Goal: Transaction & Acquisition: Purchase product/service

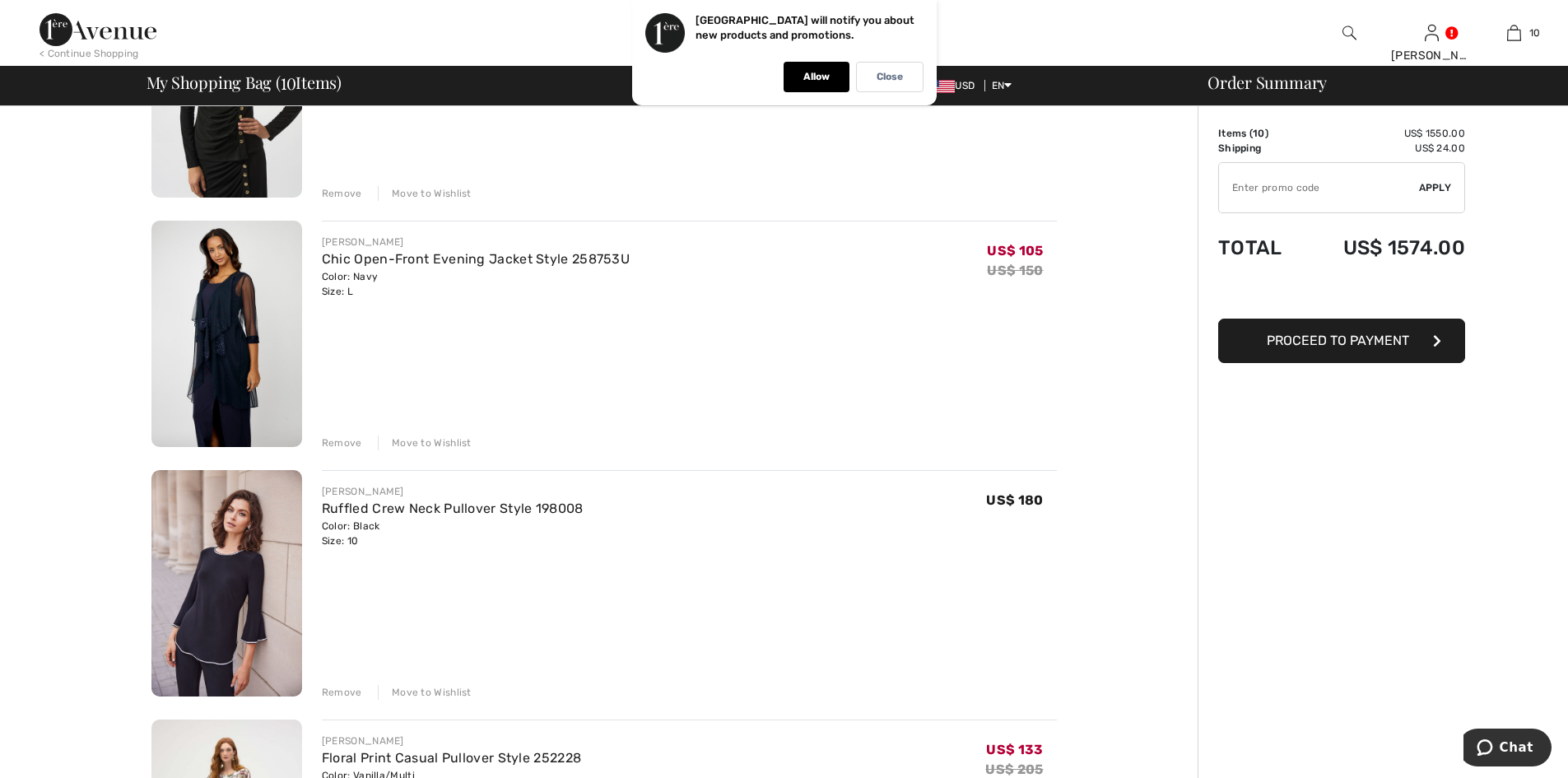
scroll to position [1152, 0]
click at [352, 438] on div "Remove" at bounding box center [342, 441] width 41 height 15
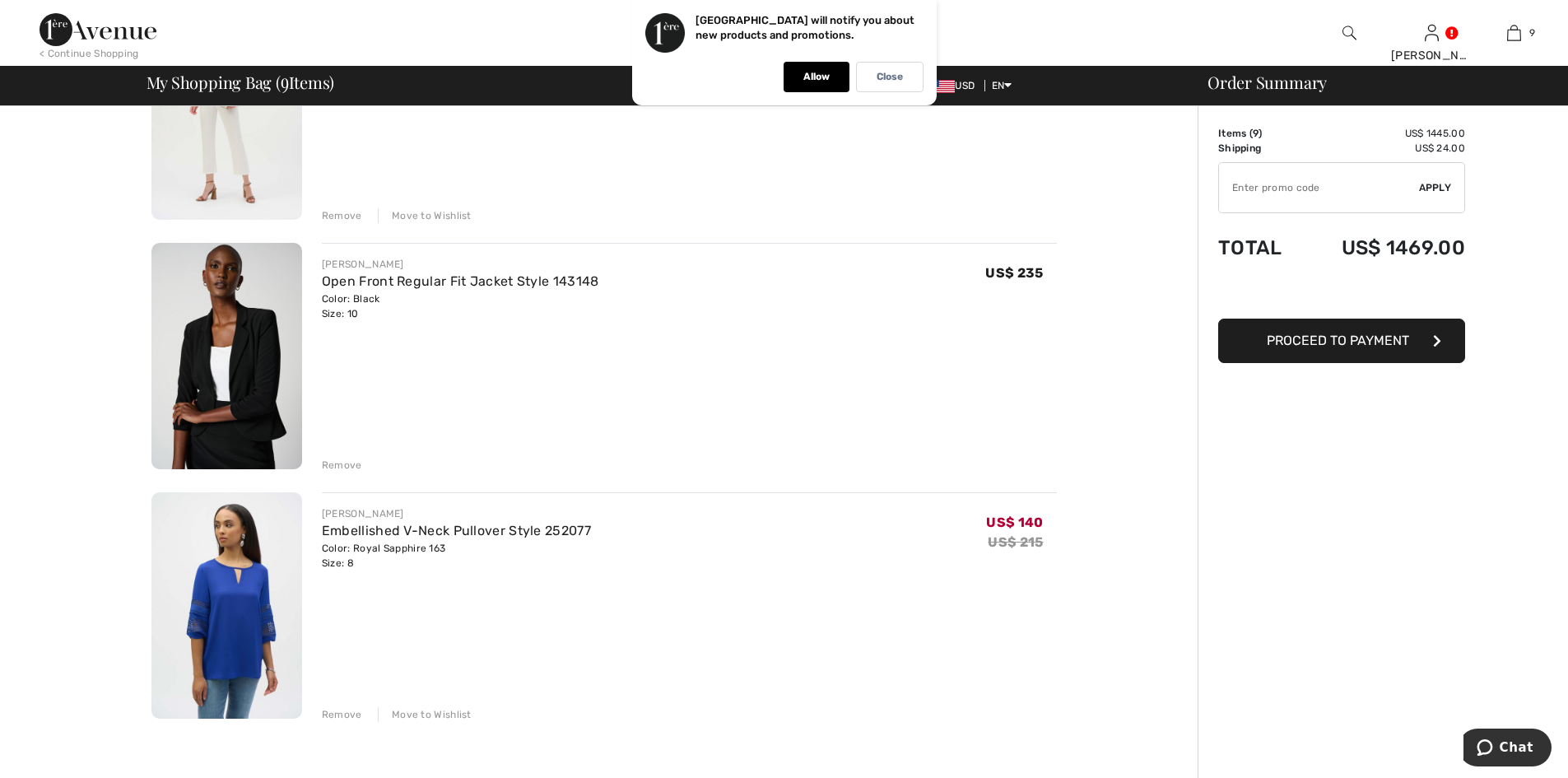
scroll to position [1646, 0]
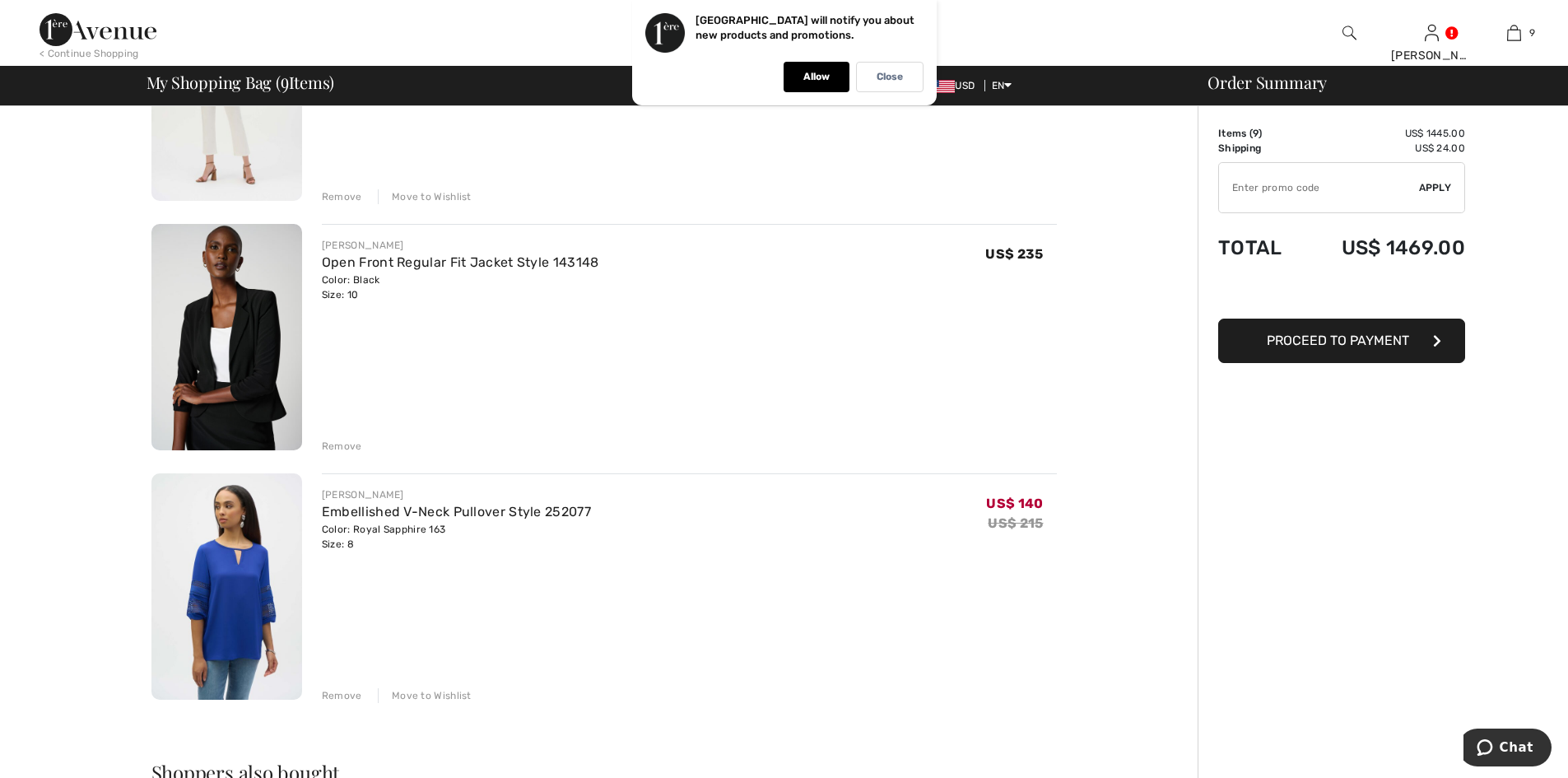
click at [346, 690] on div "Remove" at bounding box center [342, 695] width 41 height 15
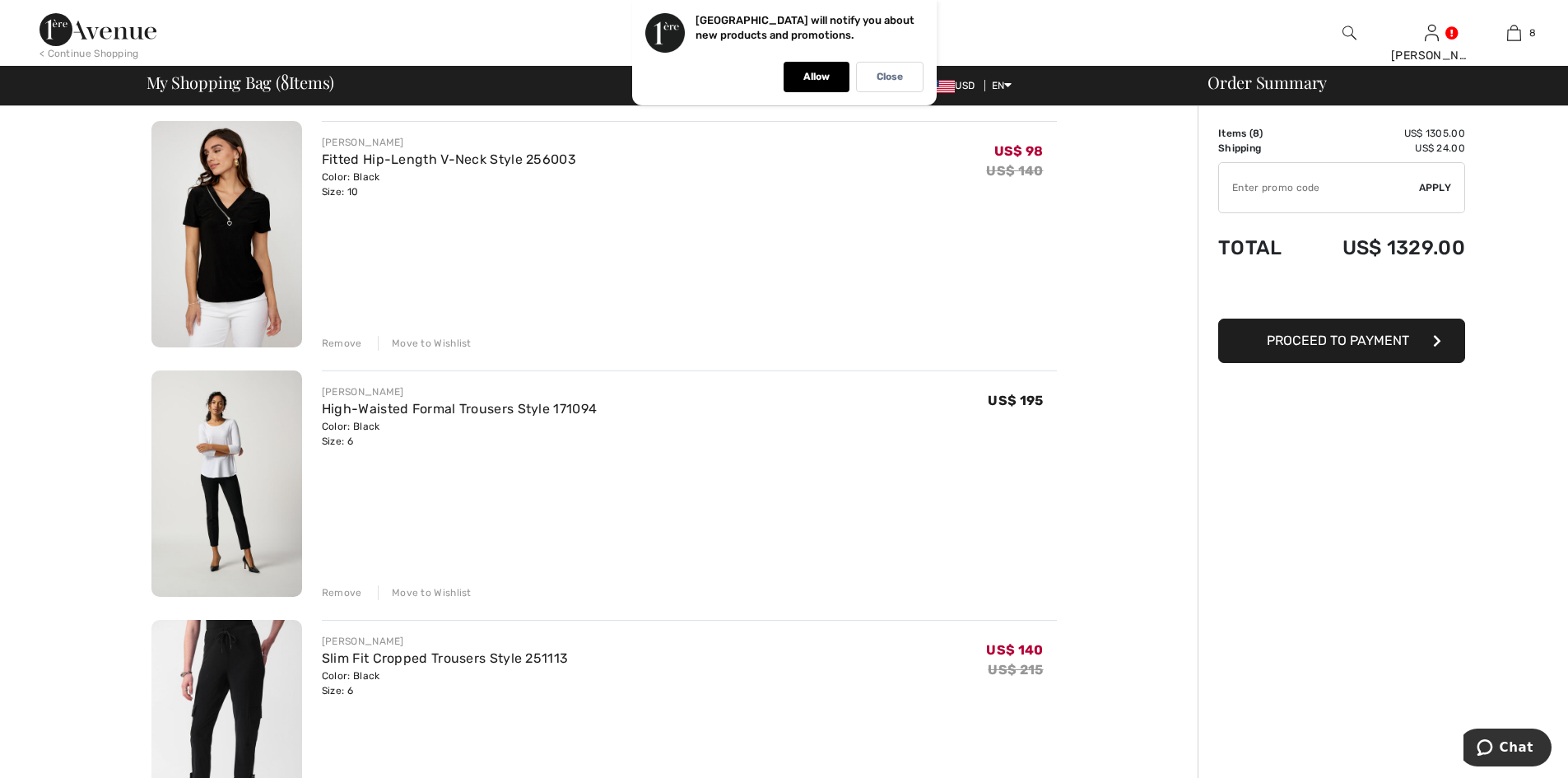
scroll to position [0, 0]
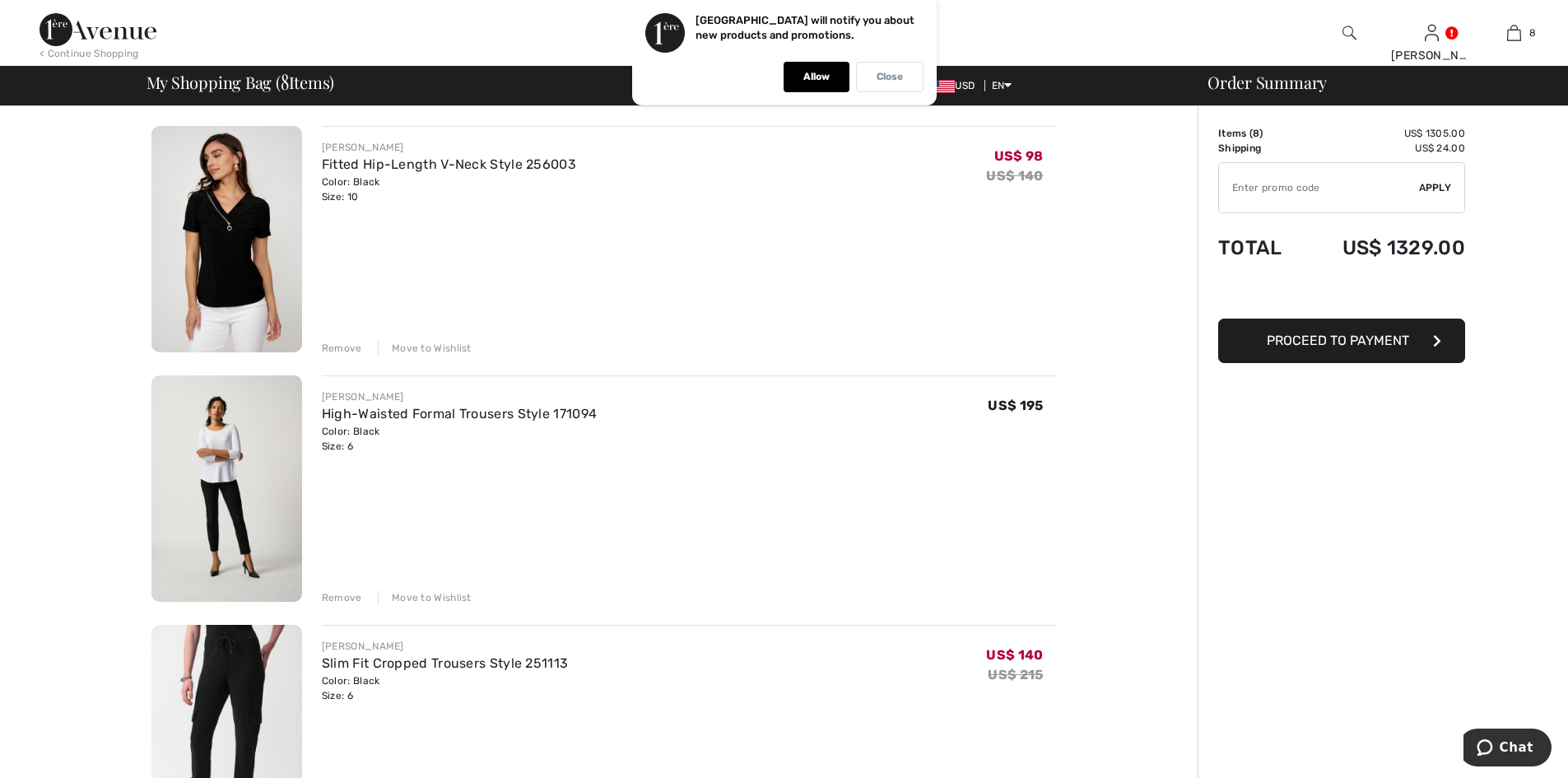
click at [908, 74] on div "Close" at bounding box center [890, 77] width 68 height 30
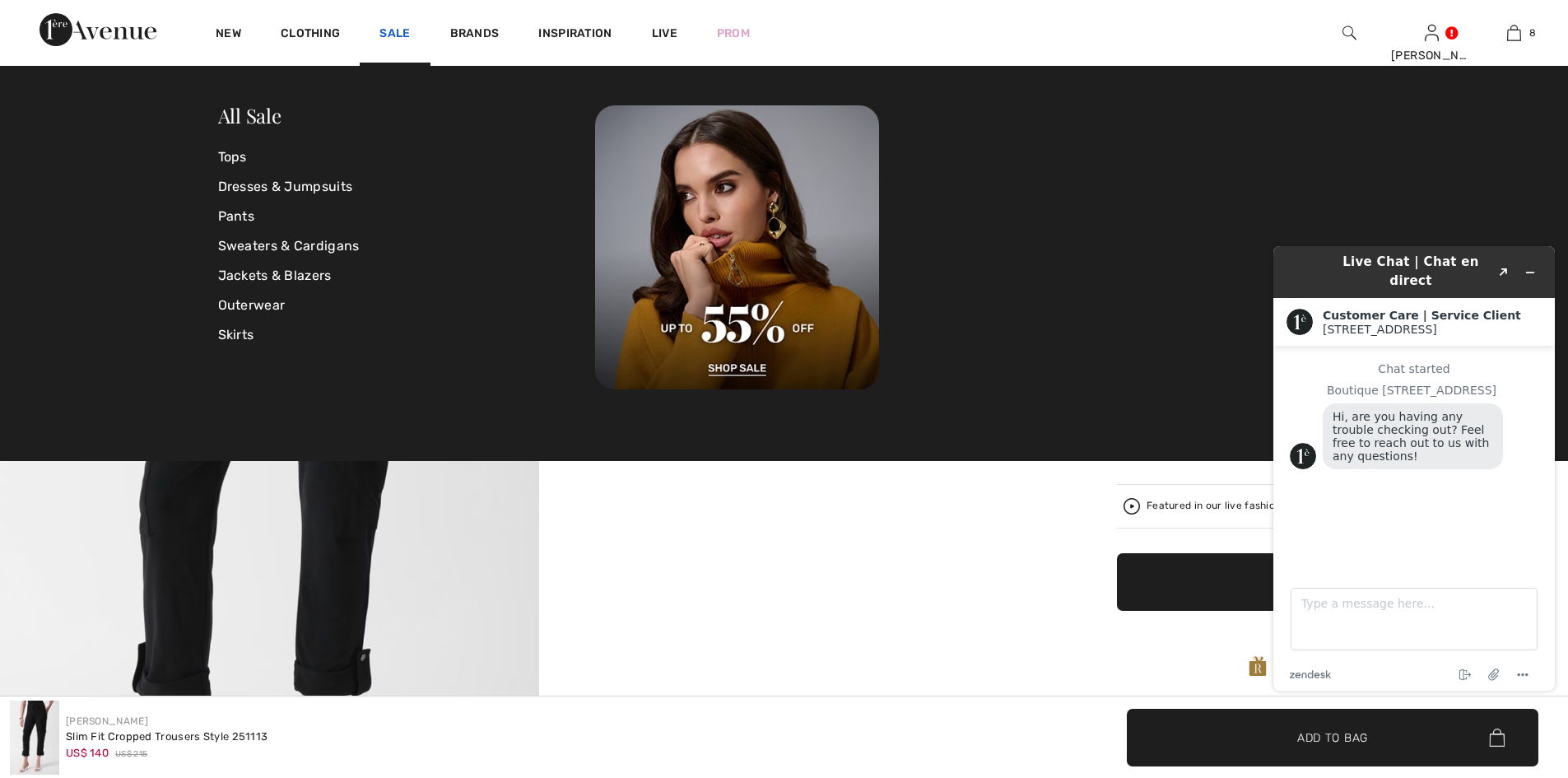
click at [400, 26] on link "Sale" at bounding box center [394, 35] width 30 height 17
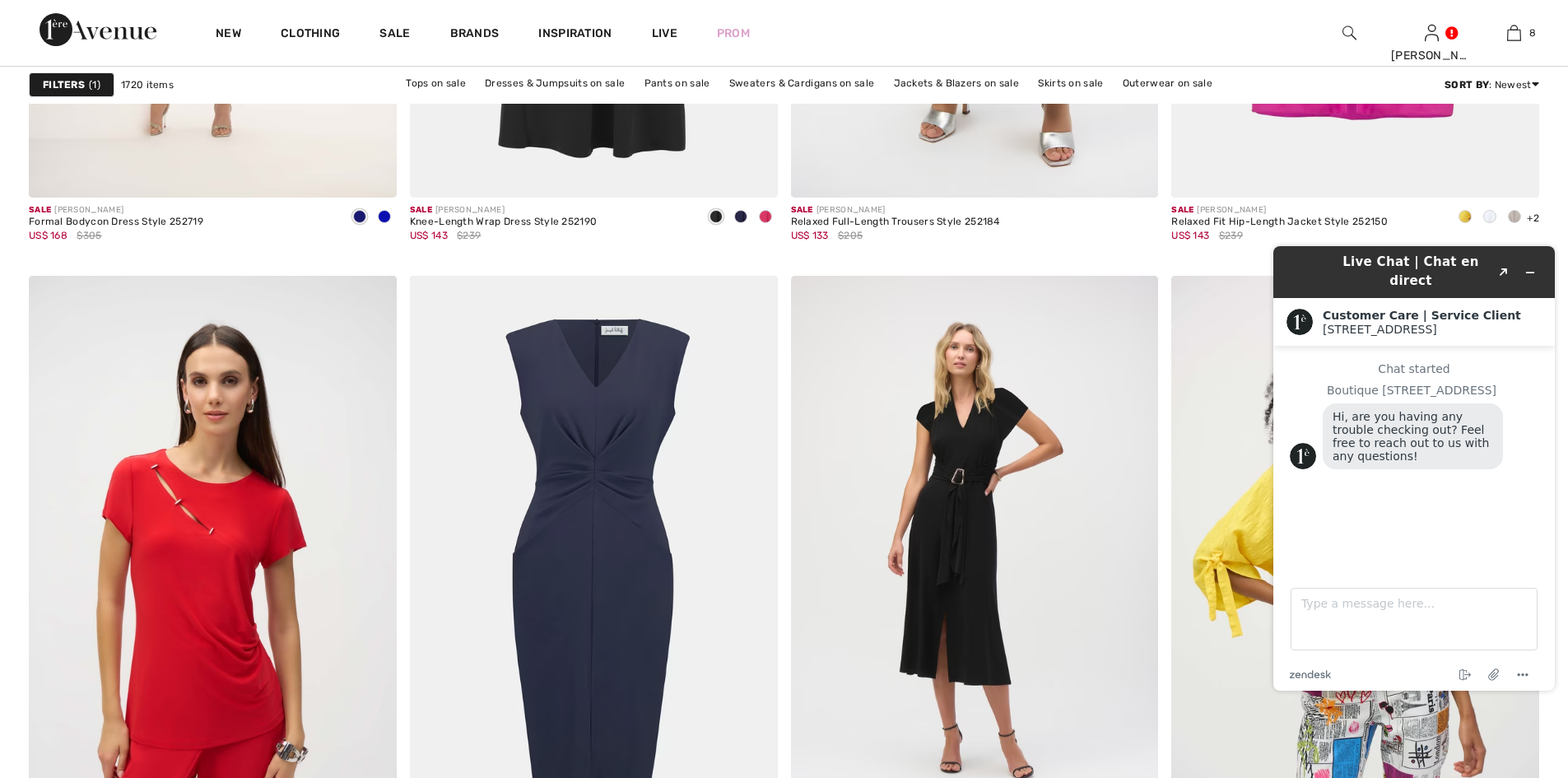
scroll to position [8809, 0]
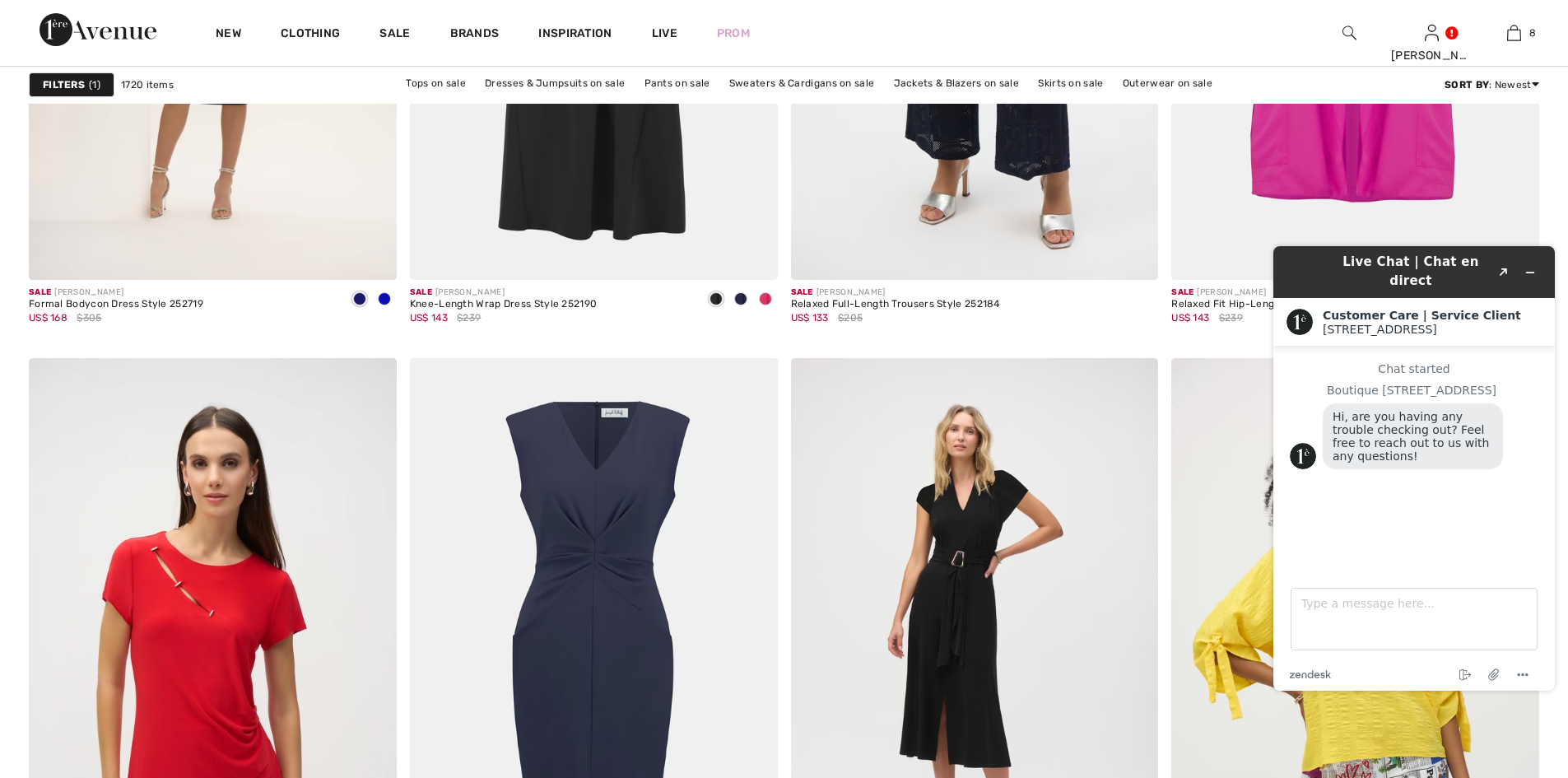
drag, startPoint x: 0, startPoint y: 309, endPoint x: 0, endPoint y: 211, distance: 98.0
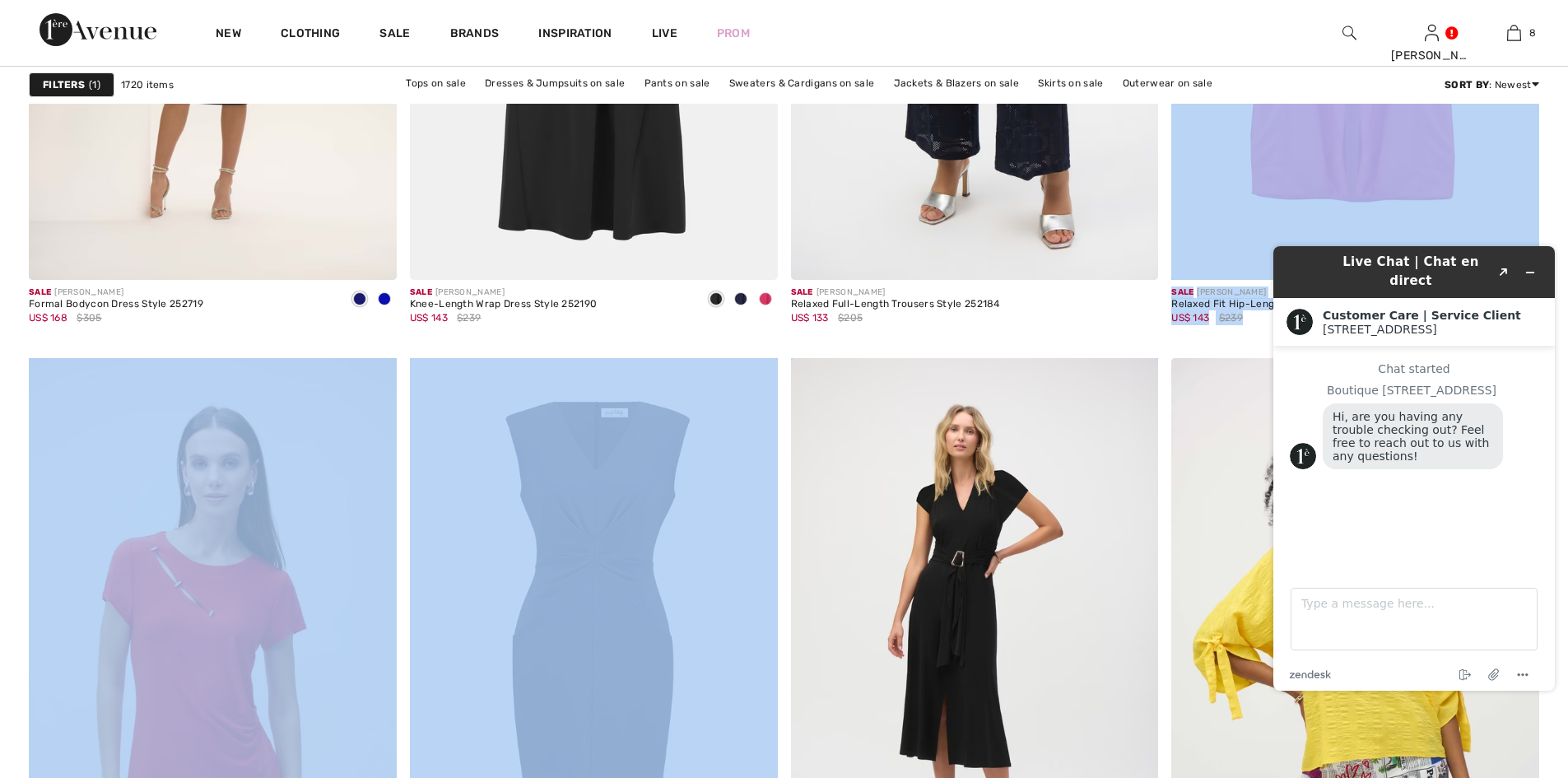
drag, startPoint x: 976, startPoint y: 349, endPoint x: 991, endPoint y: 357, distance: 17.0
click at [1207, 326] on div "Sale JOSEPH RIBKOFF Relaxed Fit Hip-Length Jacket Style 252150 US$ 143 $239" at bounding box center [1279, 311] width 216 height 51
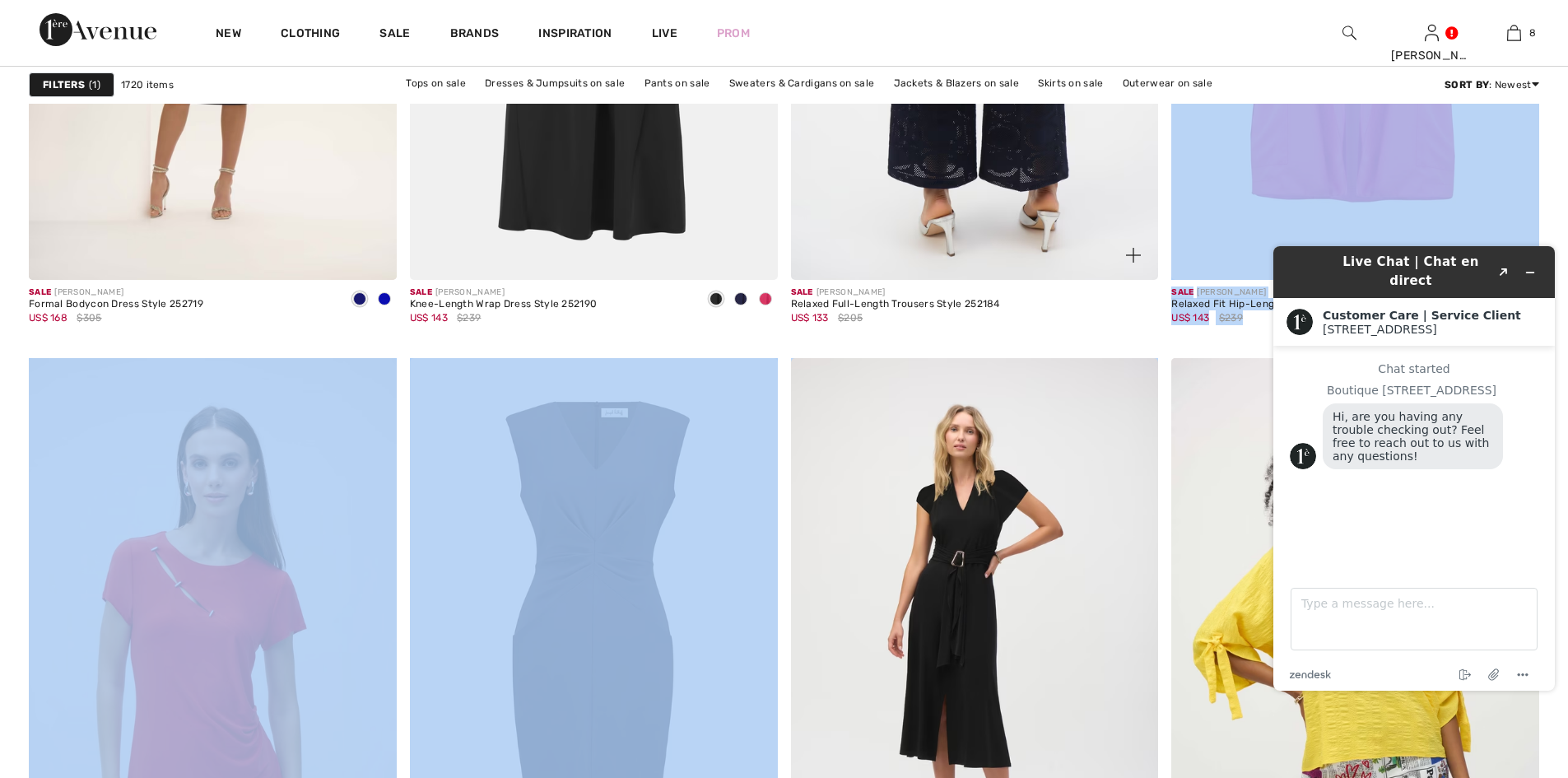
click at [839, 161] on img at bounding box center [975, 4] width 368 height 552
click at [837, 163] on img at bounding box center [975, 4] width 368 height 552
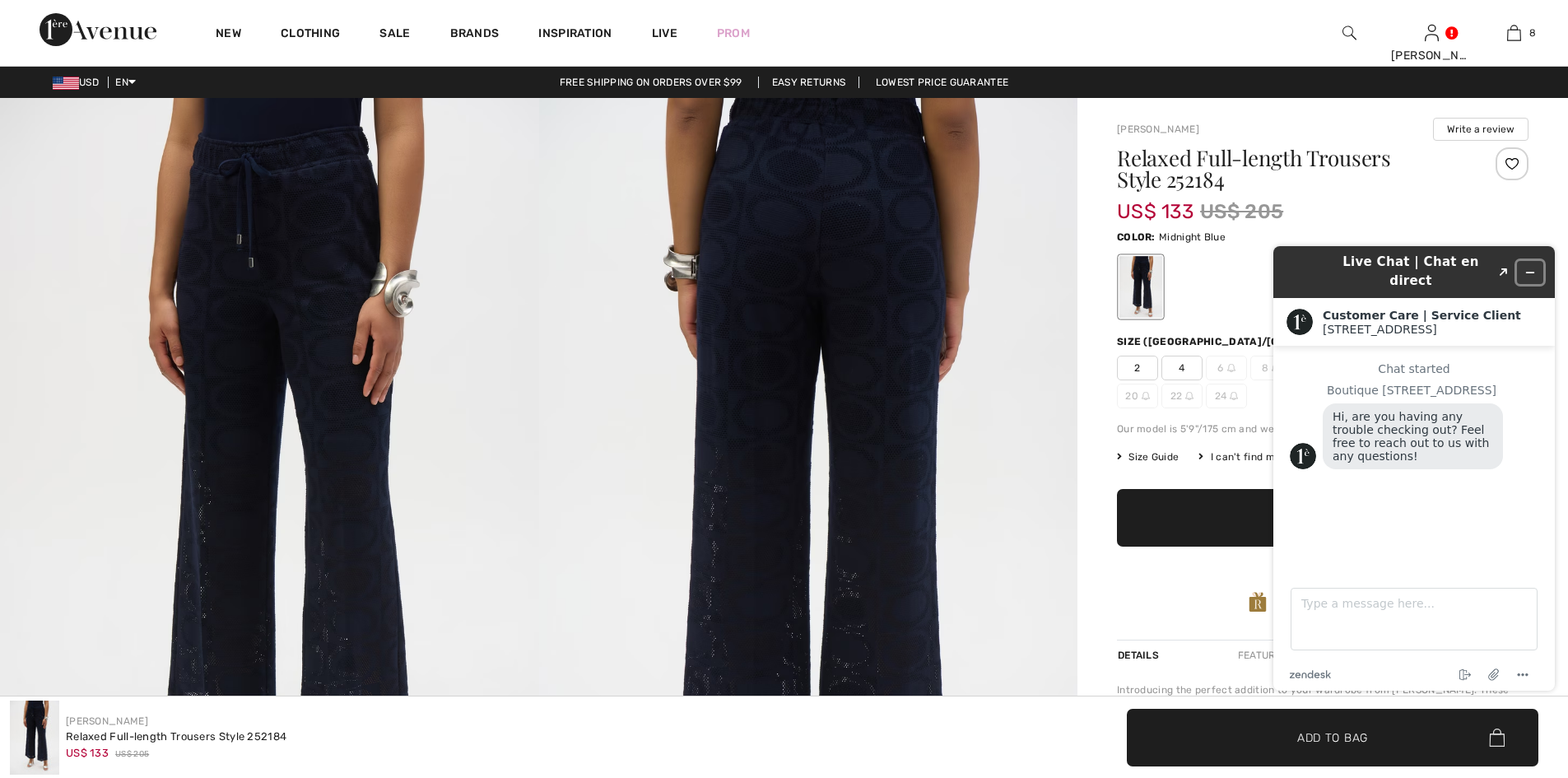
click at [1537, 261] on button "Minimize widget" at bounding box center [1529, 273] width 26 height 23
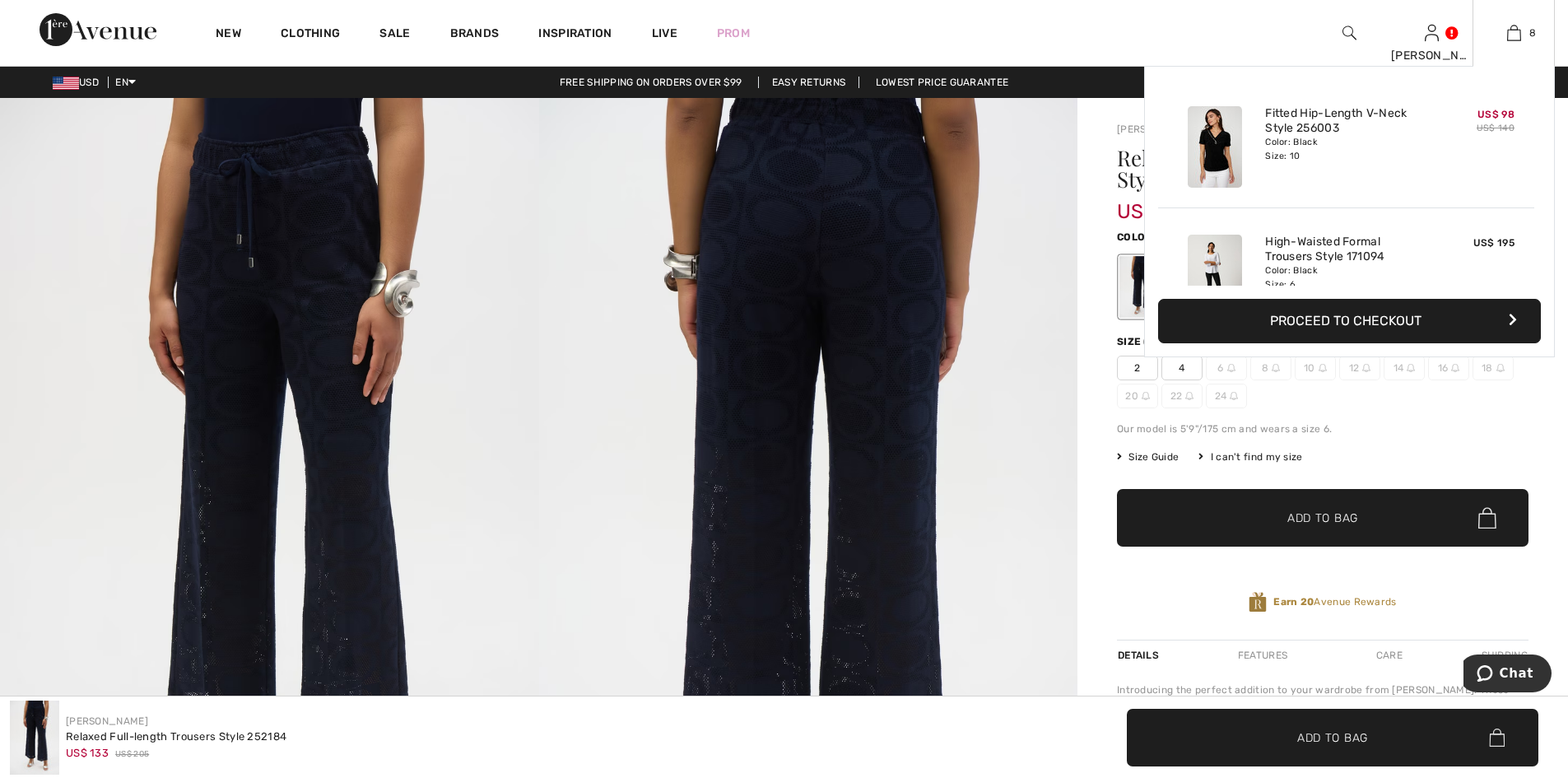
click at [1390, 310] on button "Proceed to Checkout" at bounding box center [1349, 321] width 383 height 45
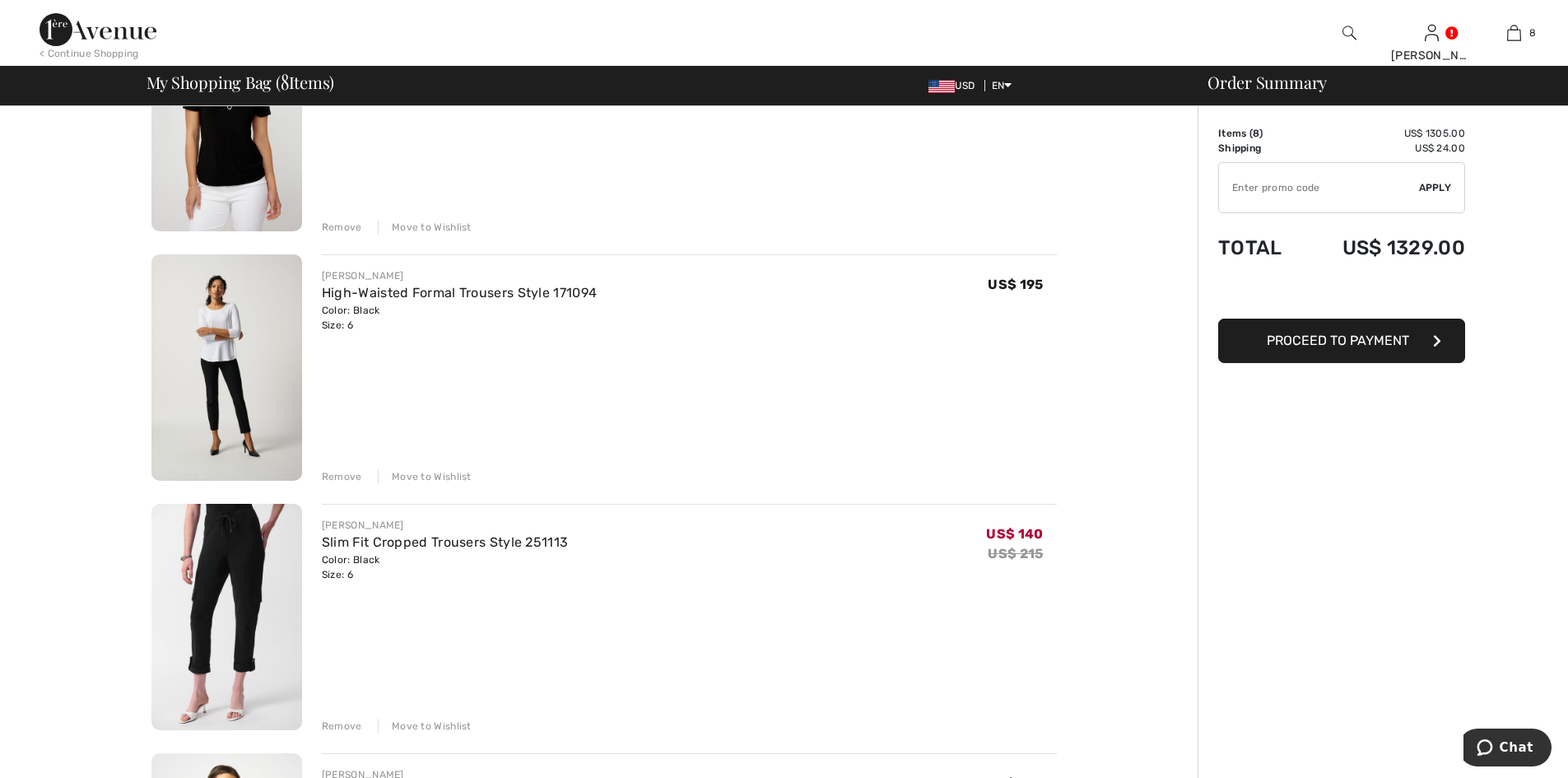
scroll to position [247, 0]
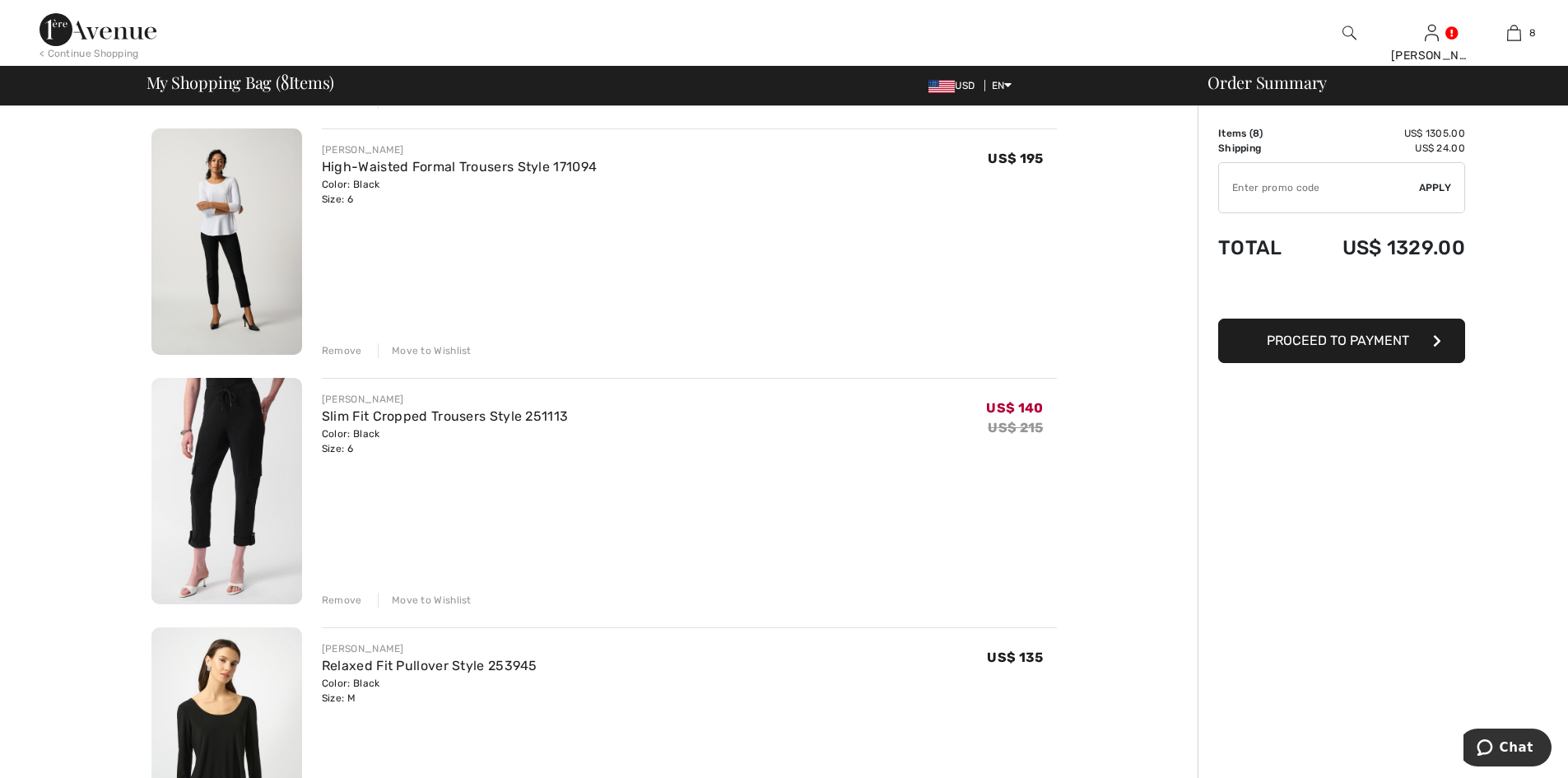
click at [234, 273] on img at bounding box center [226, 241] width 150 height 226
drag, startPoint x: 439, startPoint y: 602, endPoint x: 631, endPoint y: 413, distance: 269.4
click at [631, 413] on div "[PERSON_NAME] Slim Fit Cropped Trousers Style 251113 Color: Black Size: 6 Final…" at bounding box center [689, 493] width 735 height 230
click at [646, 404] on div "[PERSON_NAME] Slim Fit Cropped Trousers Style 251113 Color: Black Size: 6 Final…" at bounding box center [689, 424] width 735 height 64
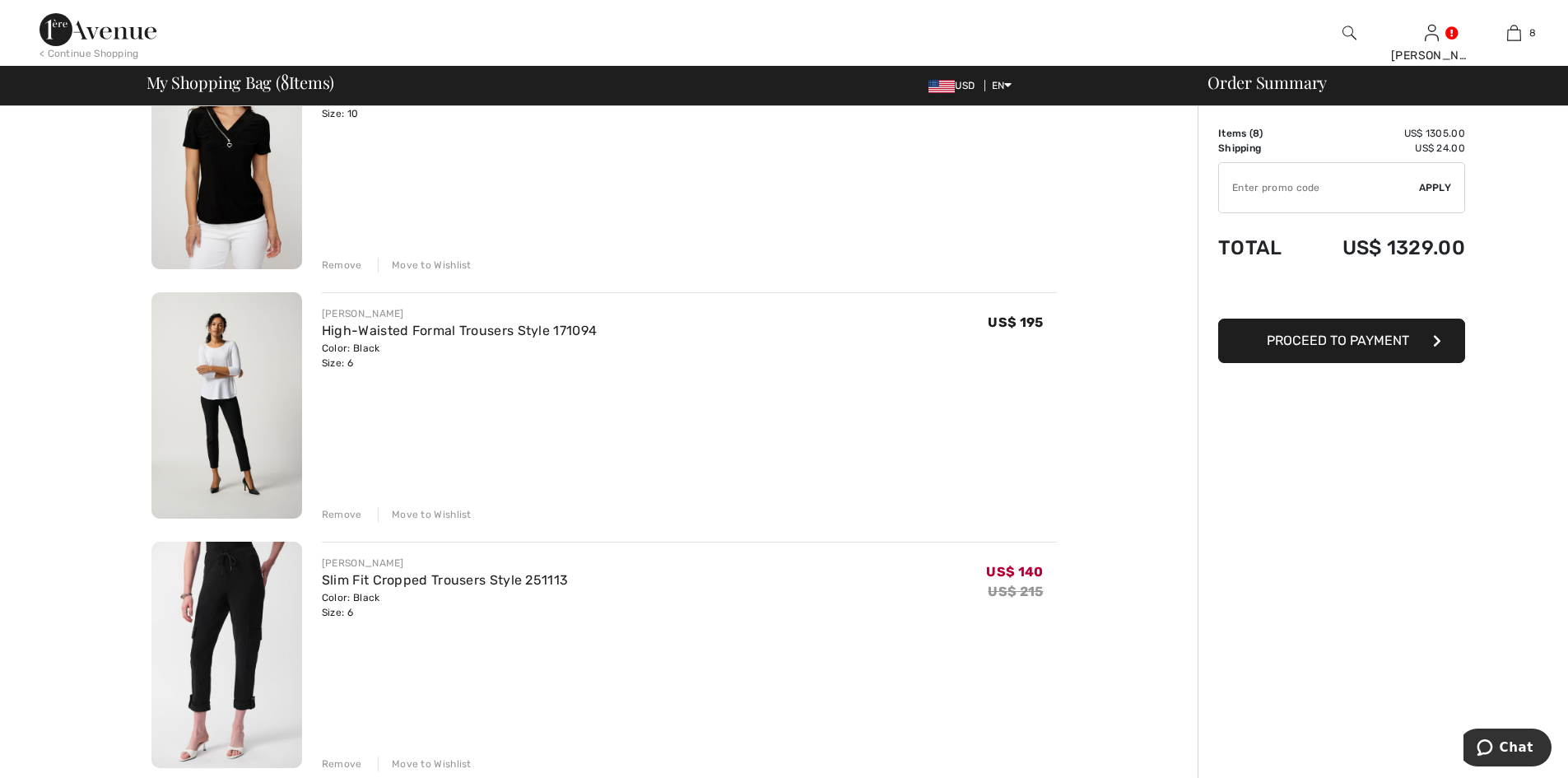
scroll to position [82, 0]
click at [434, 512] on div "Move to Wishlist" at bounding box center [425, 515] width 94 height 15
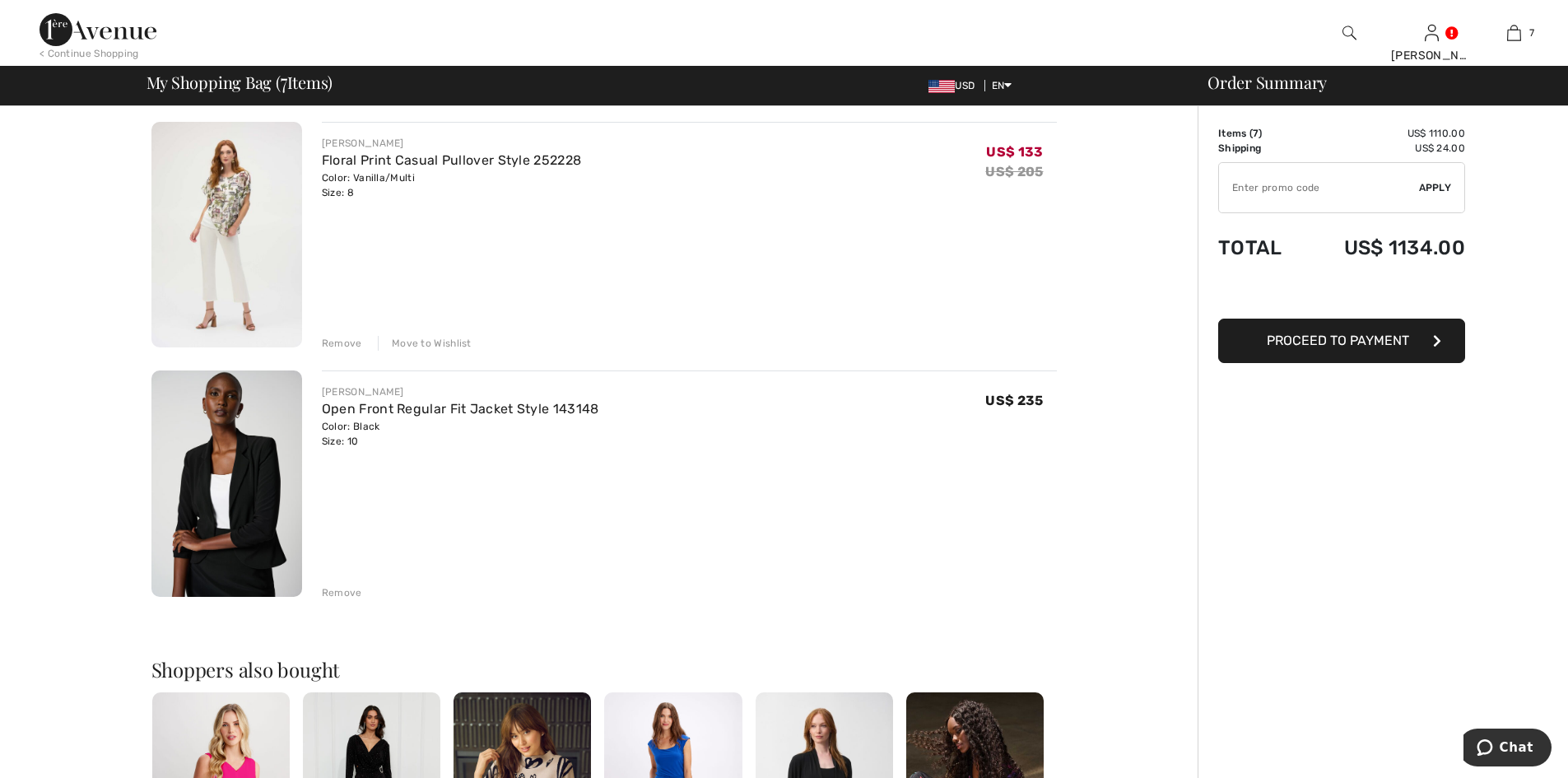
scroll to position [1317, 0]
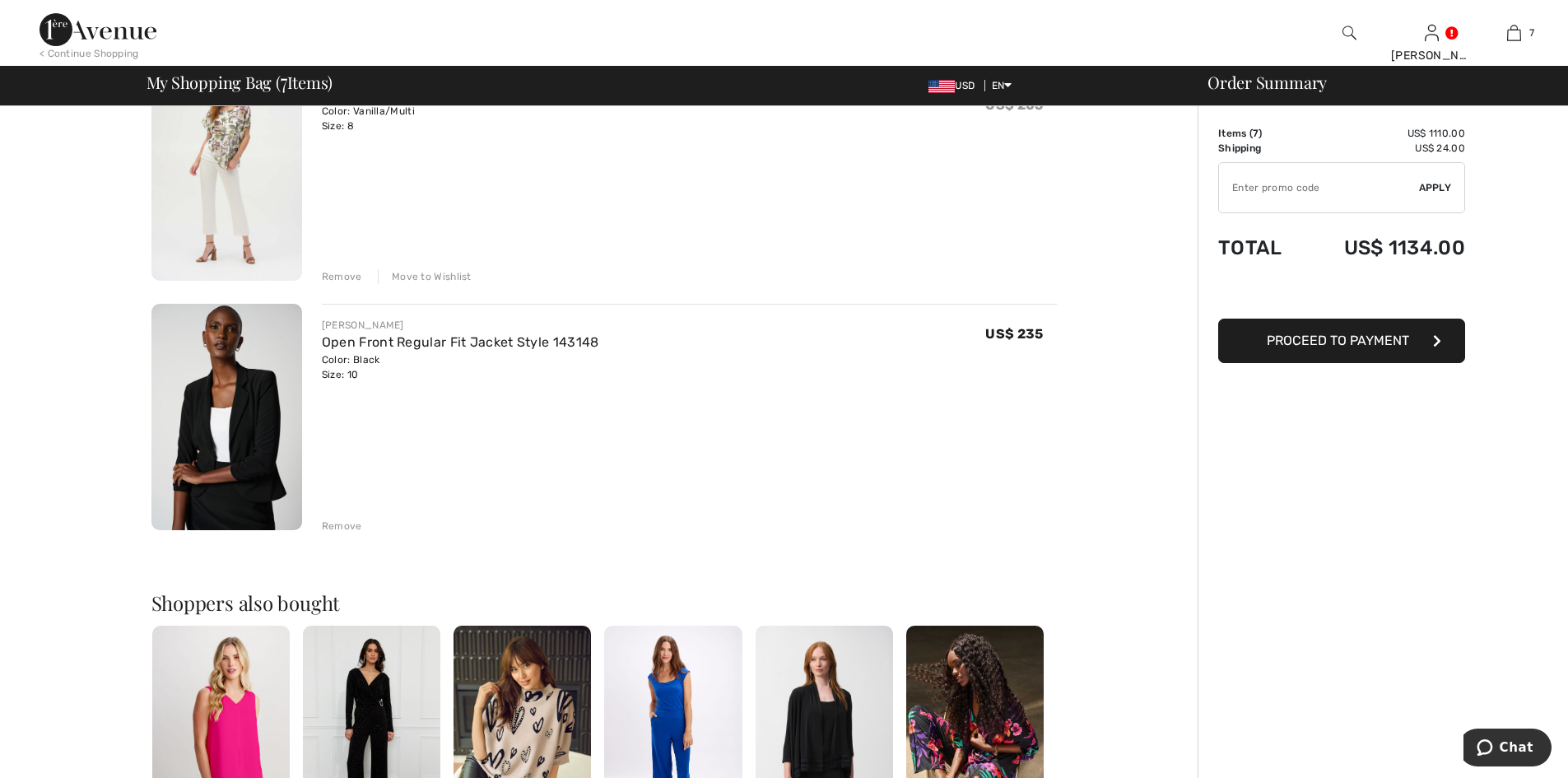
click at [1444, 328] on button "Proceed to Payment" at bounding box center [1341, 340] width 247 height 45
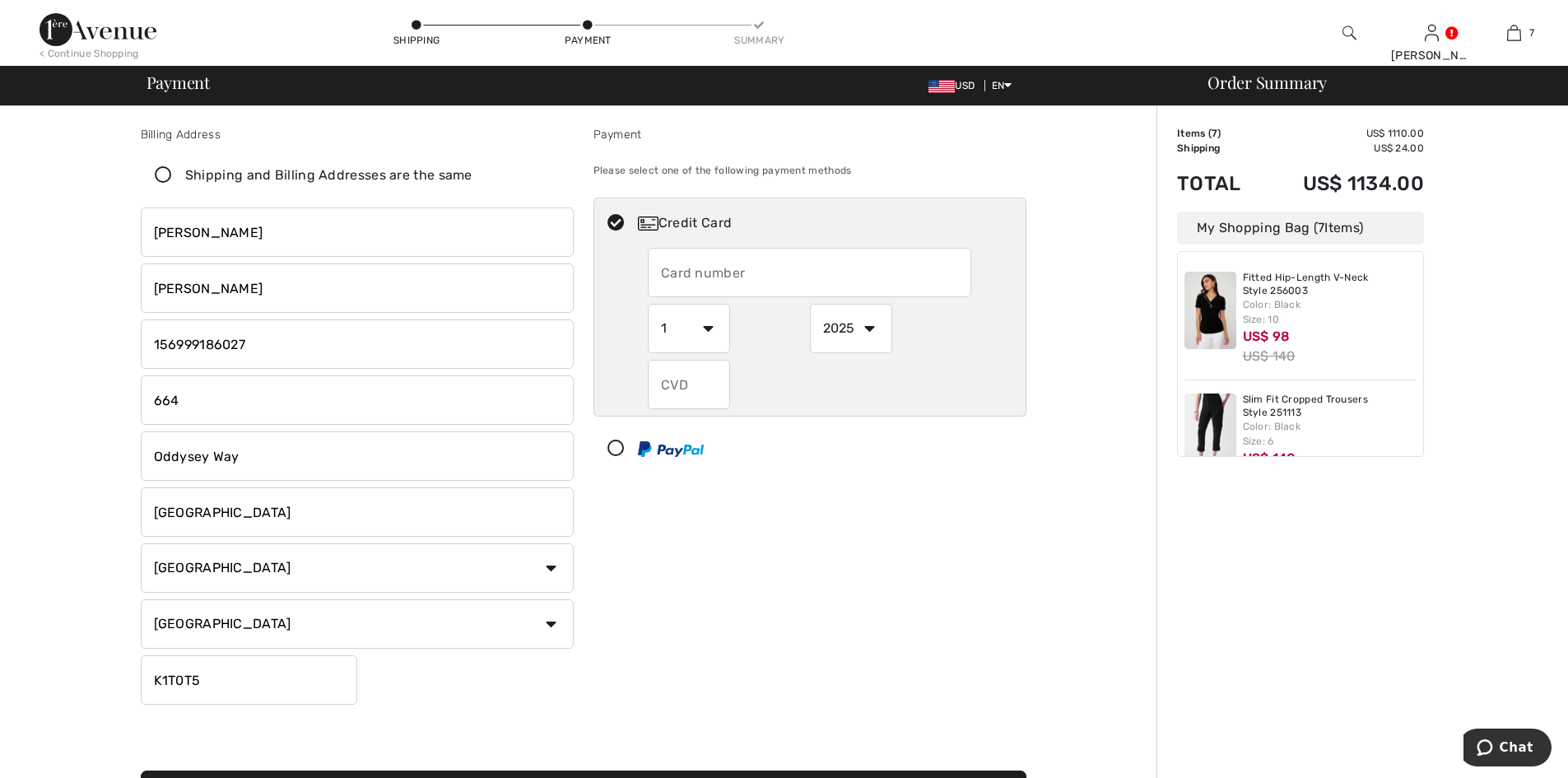
click at [280, 351] on input "phone" at bounding box center [357, 343] width 432 height 49
type input "999186027"
click at [166, 404] on input "664" at bounding box center [357, 400] width 432 height 49
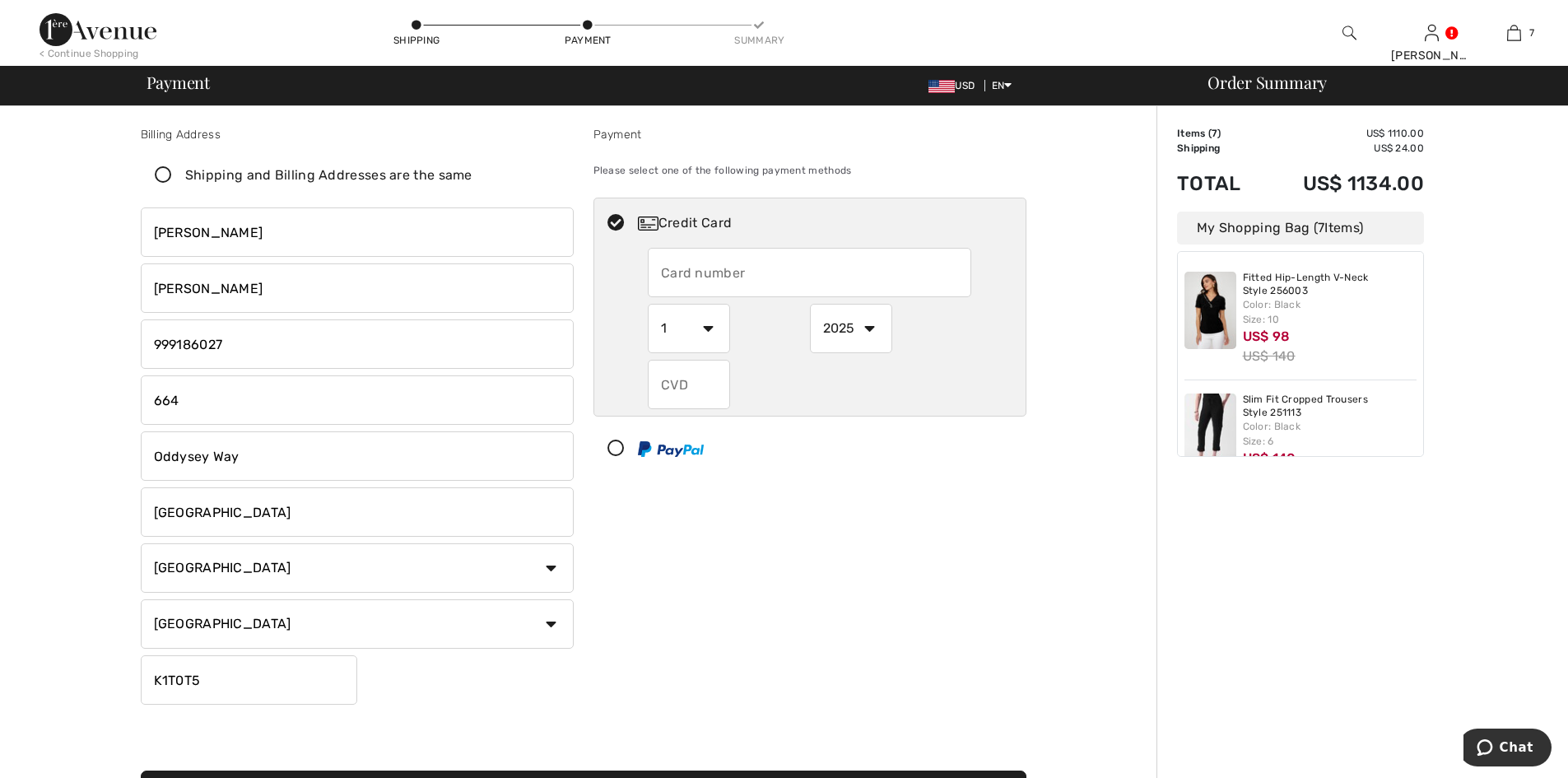
click at [166, 404] on input "664" at bounding box center [357, 400] width 432 height 49
type input "El Matico 3770"
select select "CL"
click at [297, 481] on div "Maria Magaly Gonzalez El Matico 3770 Oddysey Way Ottawa Country Canada United S…" at bounding box center [357, 456] width 432 height 498
click at [297, 478] on input "Oddysey Way" at bounding box center [357, 456] width 432 height 49
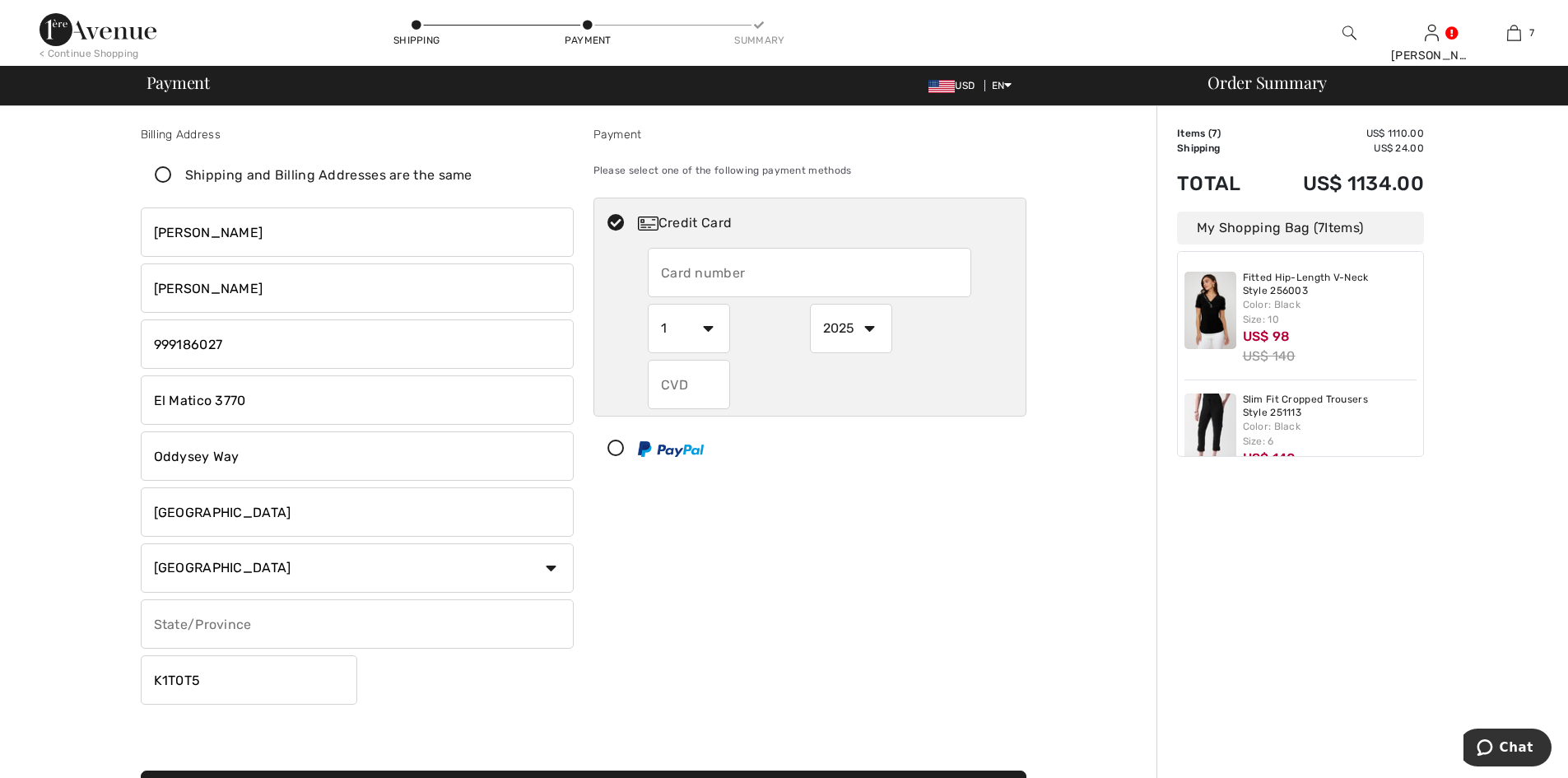
click at [303, 465] on input "Oddysey Way" at bounding box center [357, 456] width 432 height 49
type input "O"
drag, startPoint x: 273, startPoint y: 522, endPoint x: 56, endPoint y: 515, distance: 217.1
click at [56, 515] on div "Billing Address Shipping and Billing Addresses are the same Maria Magaly Gonzal…" at bounding box center [583, 606] width 1146 height 1002
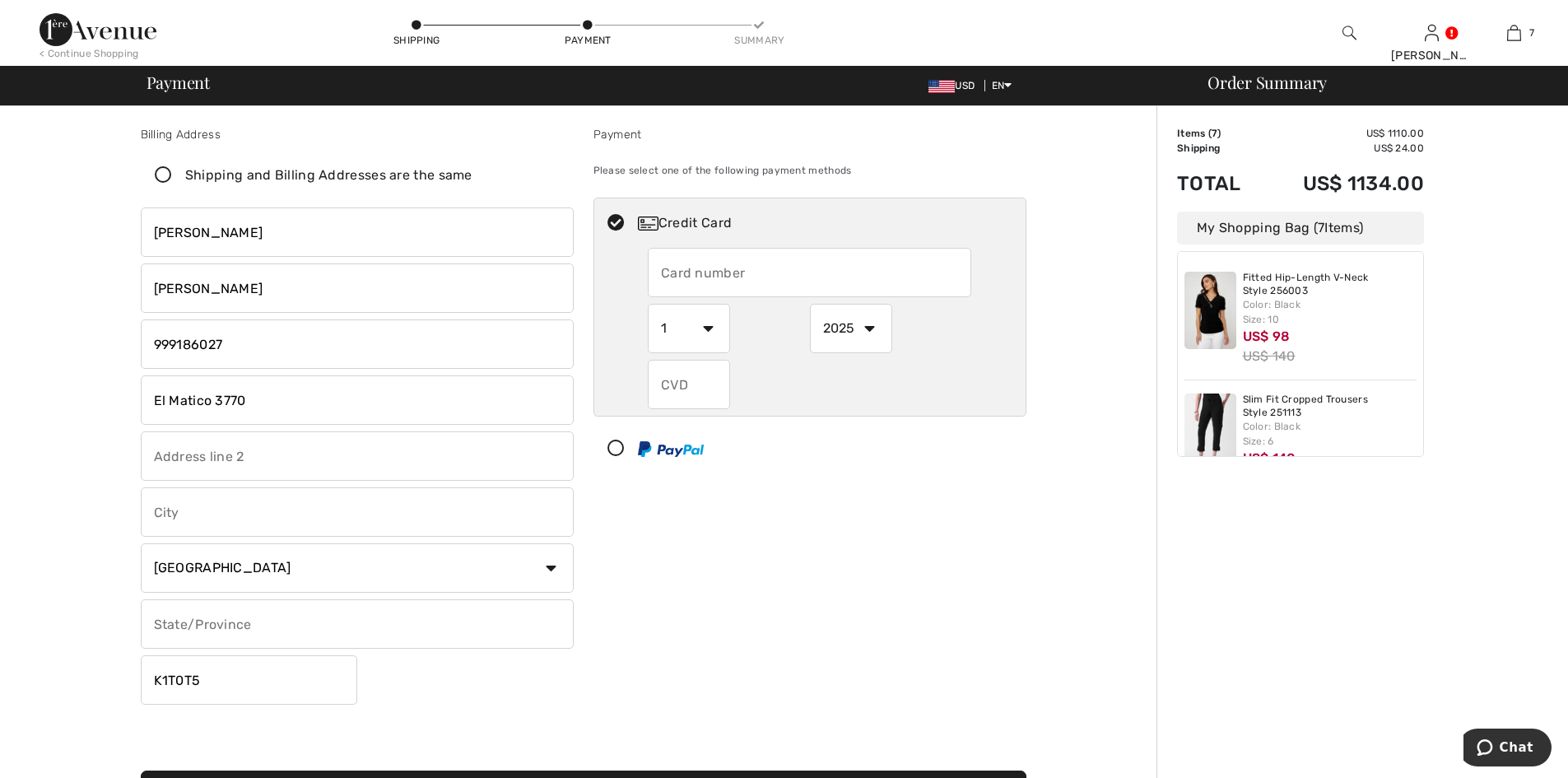
click at [252, 445] on input "text" at bounding box center [357, 456] width 432 height 49
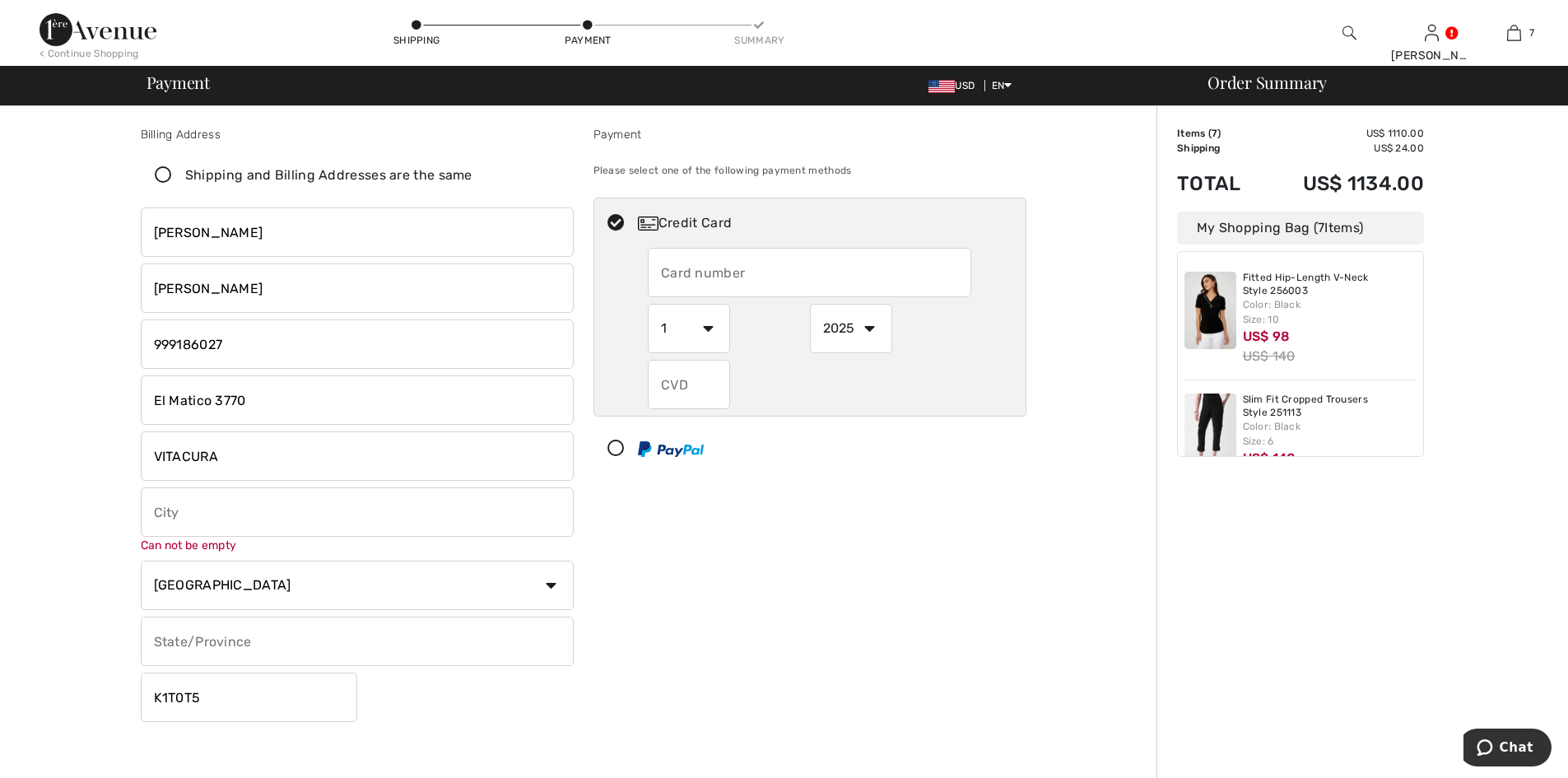
type input "VITACURA"
type input "SANTIAGO"
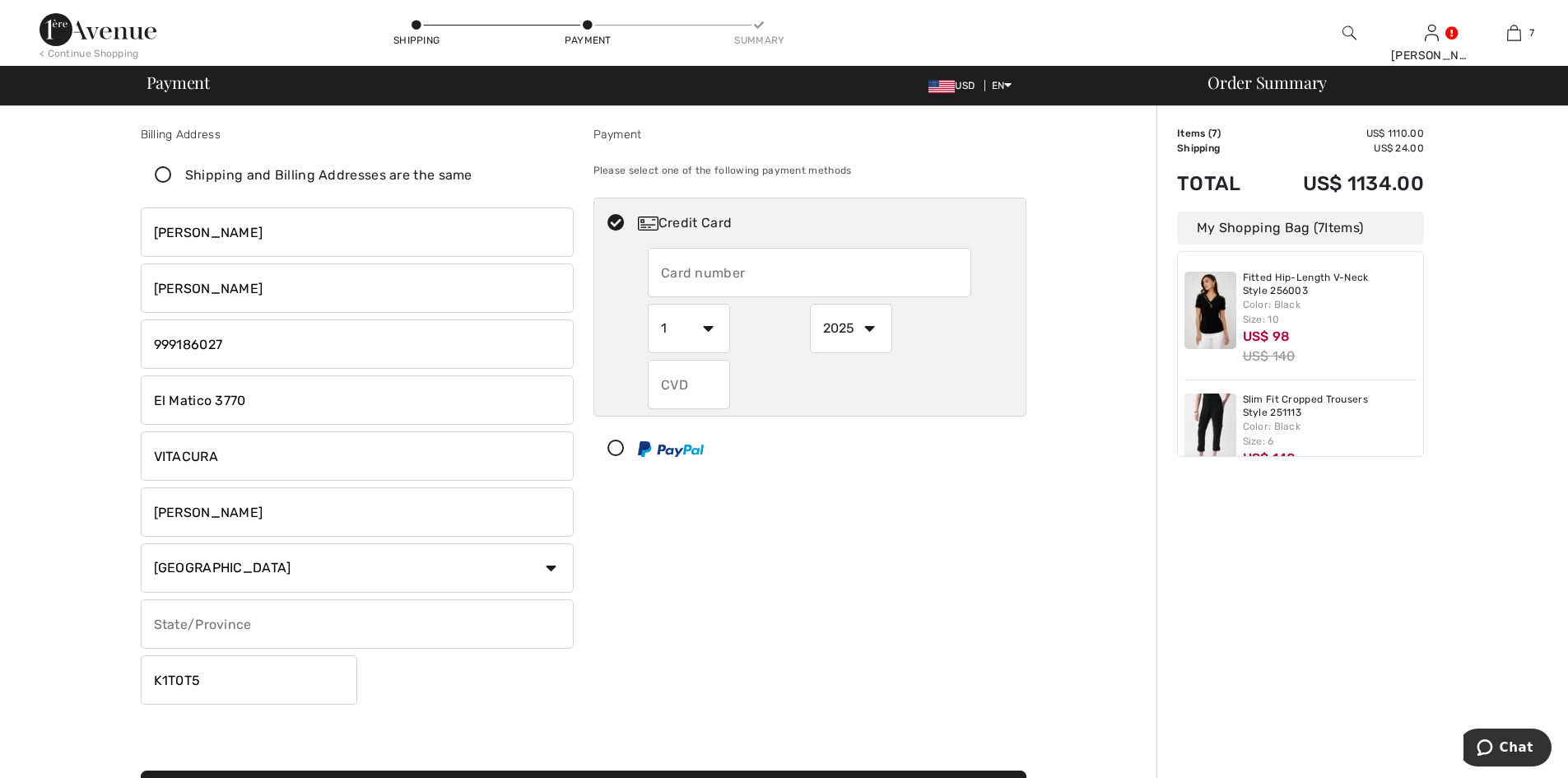
click at [262, 632] on input "text" at bounding box center [357, 624] width 432 height 49
type input "METROPOLITANA"
drag, startPoint x: 227, startPoint y: 681, endPoint x: 0, endPoint y: 601, distance: 240.7
click at [0, 602] on div "Billing Address Shipping and Billing Addresses are the same Maria Magaly Gonzal…" at bounding box center [784, 606] width 1568 height 1002
click at [212, 680] on input "text" at bounding box center [248, 680] width 216 height 49
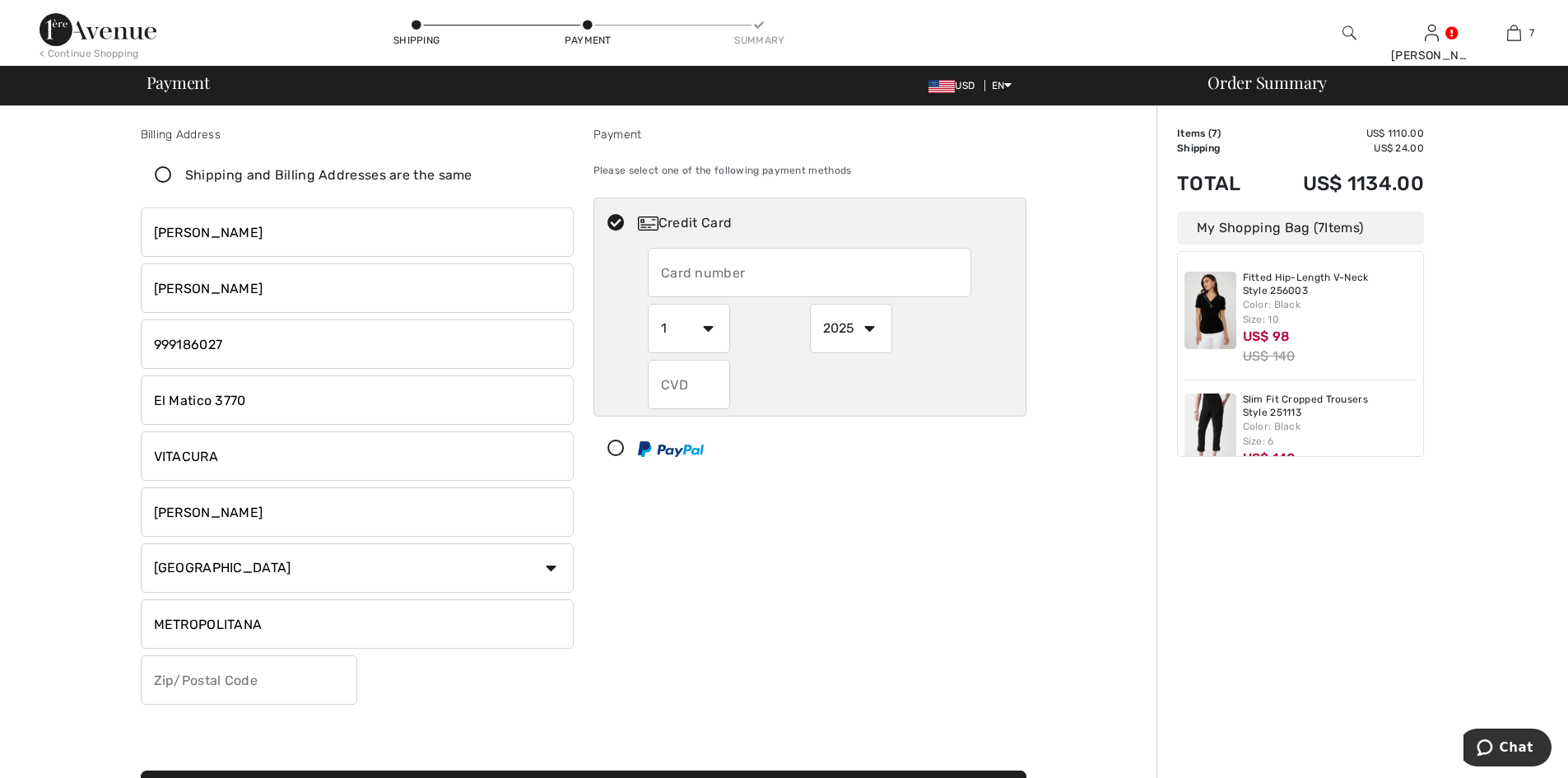
click at [478, 683] on div "Maria Magaly Gonzalez El Matico 3770 VITACURA SANTIAGO Country Canada United St…" at bounding box center [357, 456] width 432 height 498
click at [244, 695] on input "text" at bounding box center [248, 680] width 216 height 49
paste input "7630500"
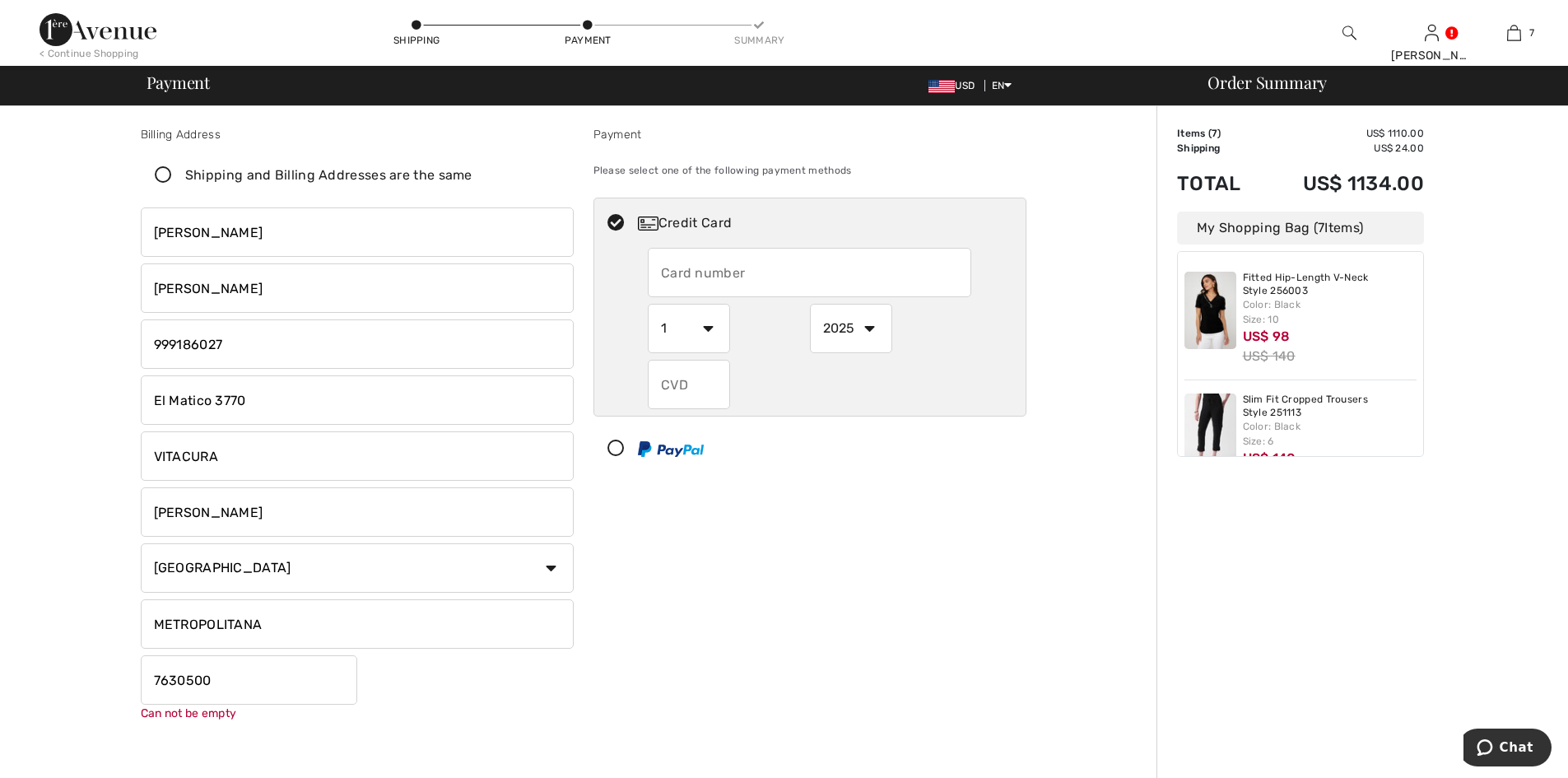
type input "7630500"
click at [456, 699] on div "Maria Magaly Gonzalez El Matico 3770 VITACURA SANTIAGO Country Canada United St…" at bounding box center [357, 460] width 432 height 504
click at [702, 285] on input "text" at bounding box center [810, 272] width 324 height 49
click at [802, 520] on div "Payment Please select one of the following payment methods Credit Card Can not …" at bounding box center [810, 418] width 453 height 585
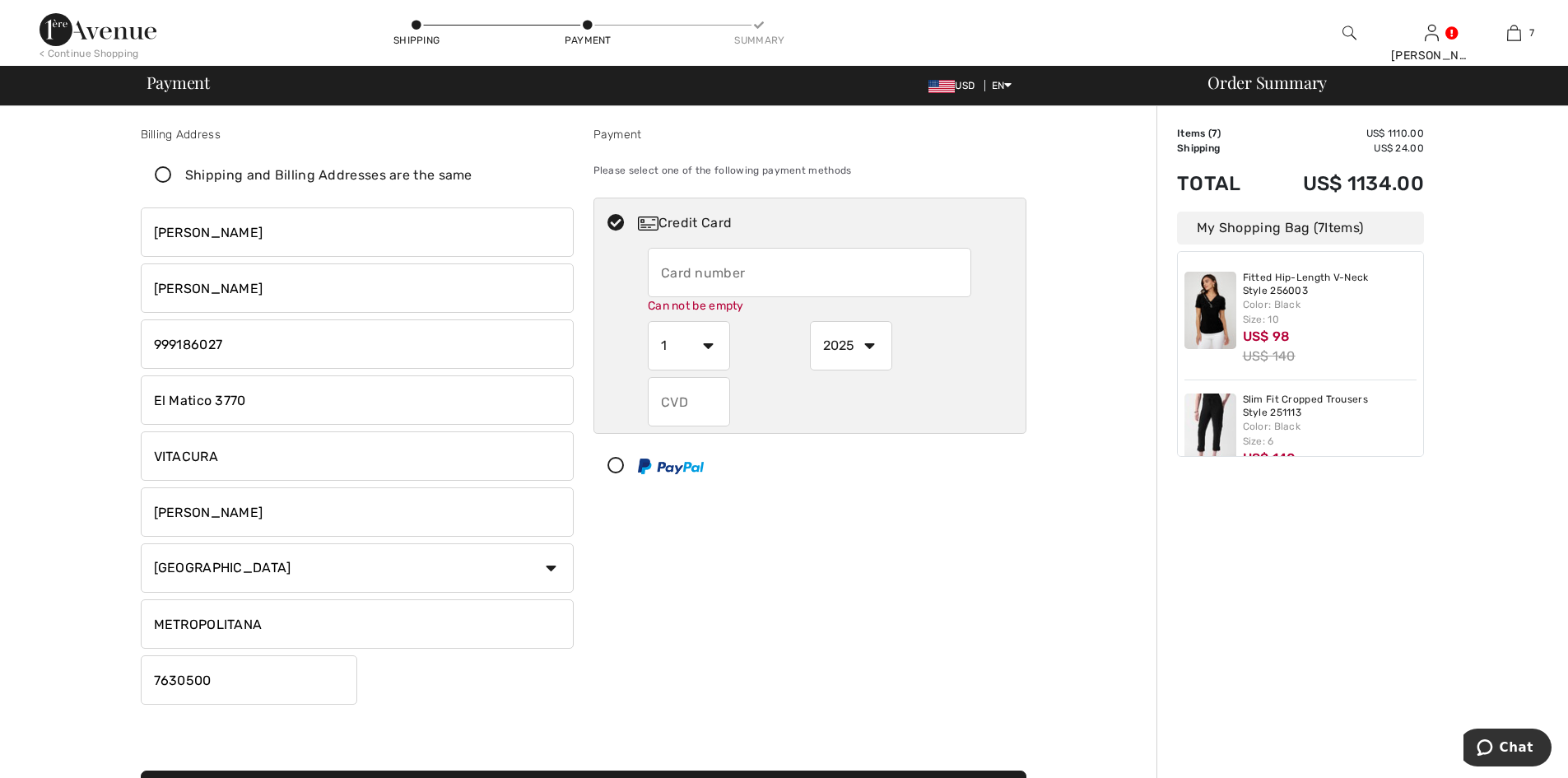
click at [733, 264] on input "text" at bounding box center [810, 272] width 324 height 49
click at [820, 285] on input "text" at bounding box center [810, 272] width 324 height 49
click at [763, 493] on div "Payment Please select one of the following payment methods Credit Card Can not …" at bounding box center [810, 418] width 453 height 585
click at [764, 247] on input "text" at bounding box center [810, 272] width 324 height 49
click at [776, 277] on input "text" at bounding box center [810, 272] width 324 height 49
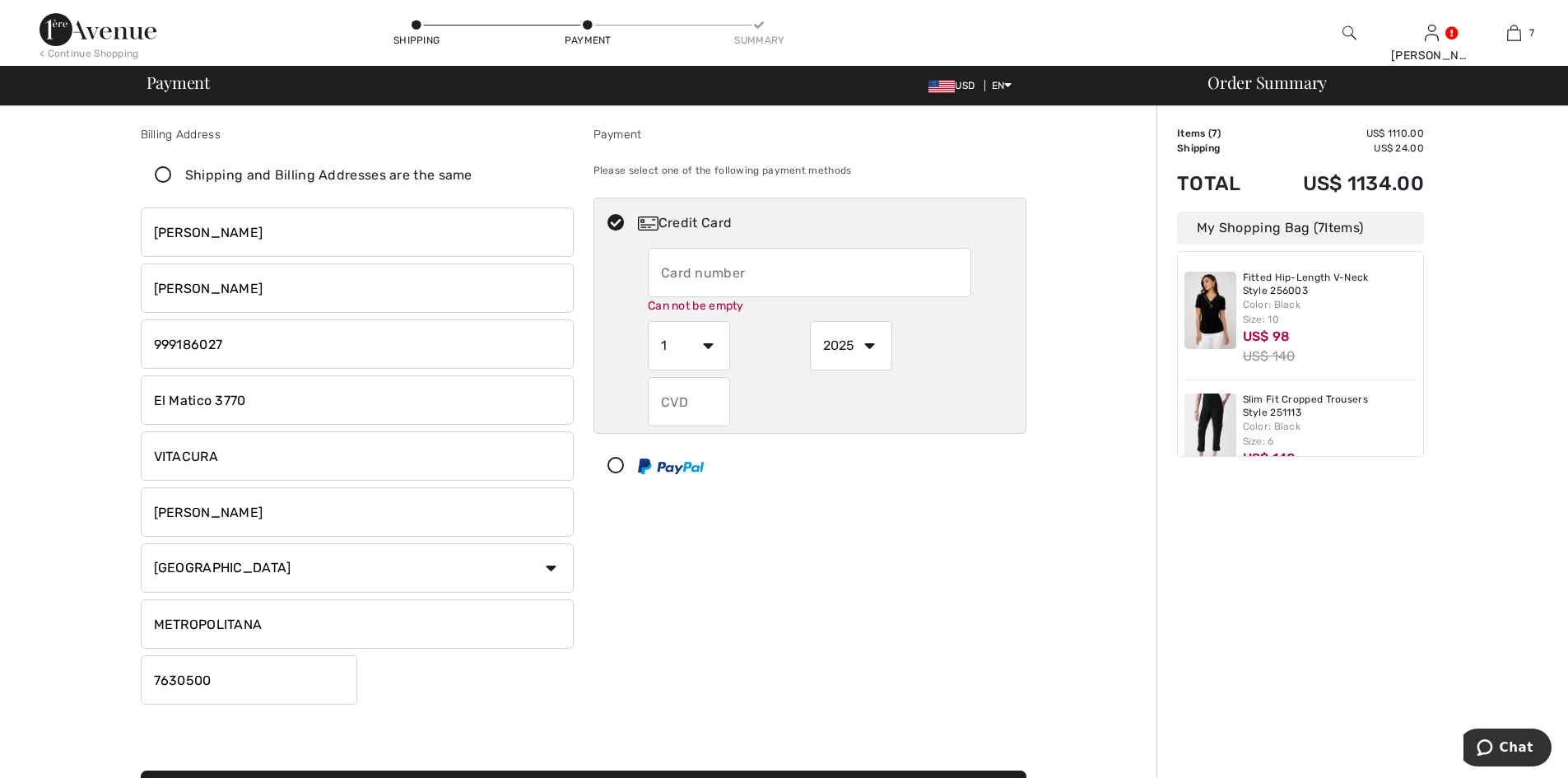
radio input "true"
type input "4508811102055901"
click at [663, 356] on select "1 2 3 4 5 6 7 8 9 10 11 12" at bounding box center [688, 345] width 82 height 49
radio input "true"
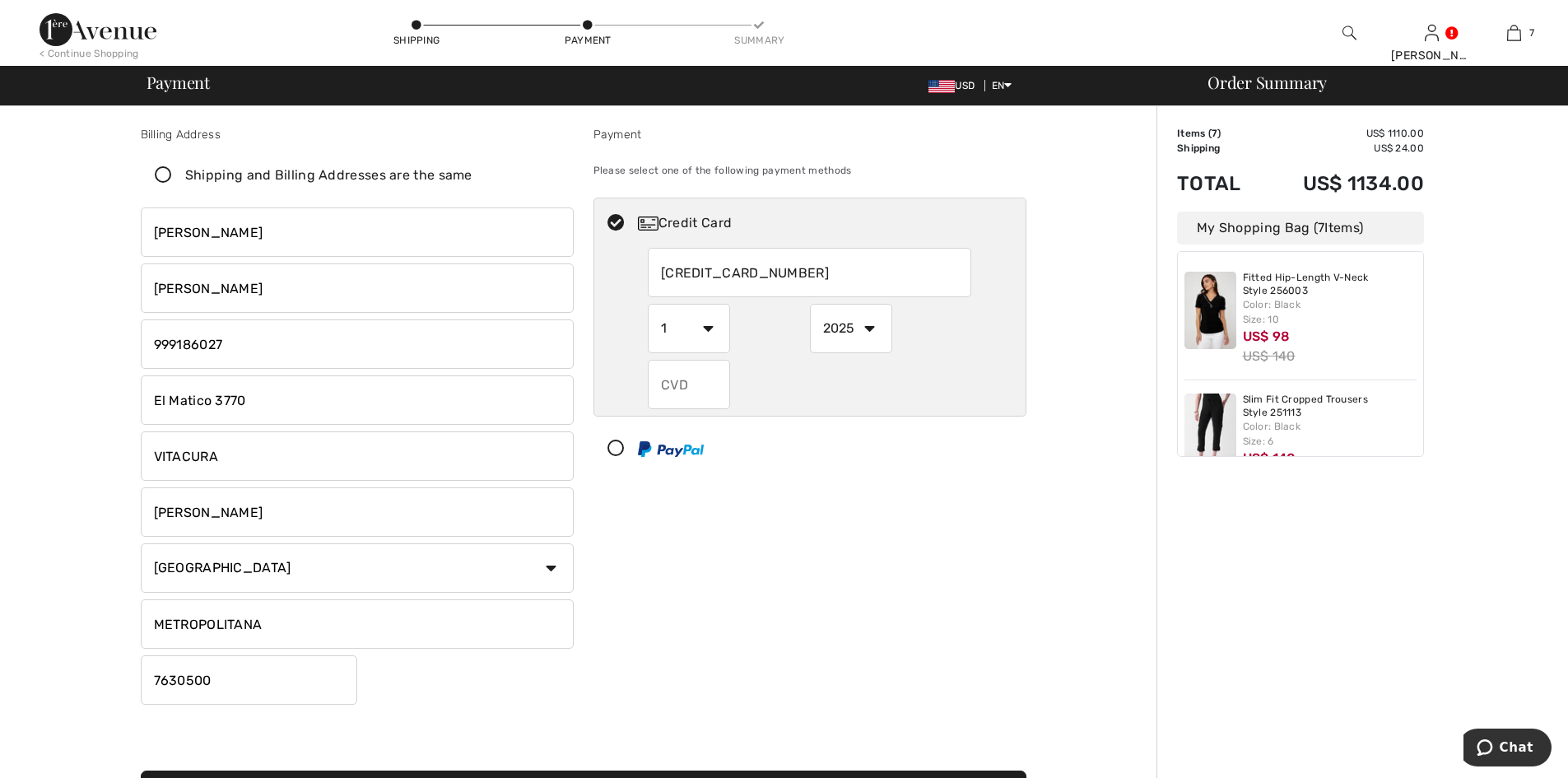
select select "11"
click at [648, 304] on select "1 2 3 4 5 6 7 8 9 10 11 12" at bounding box center [688, 328] width 82 height 49
click at [848, 318] on select "2025 2026 2027 2028 2029 2030 2031 2032 2033 2034 2035" at bounding box center [850, 328] width 82 height 49
radio input "true"
select select "2029"
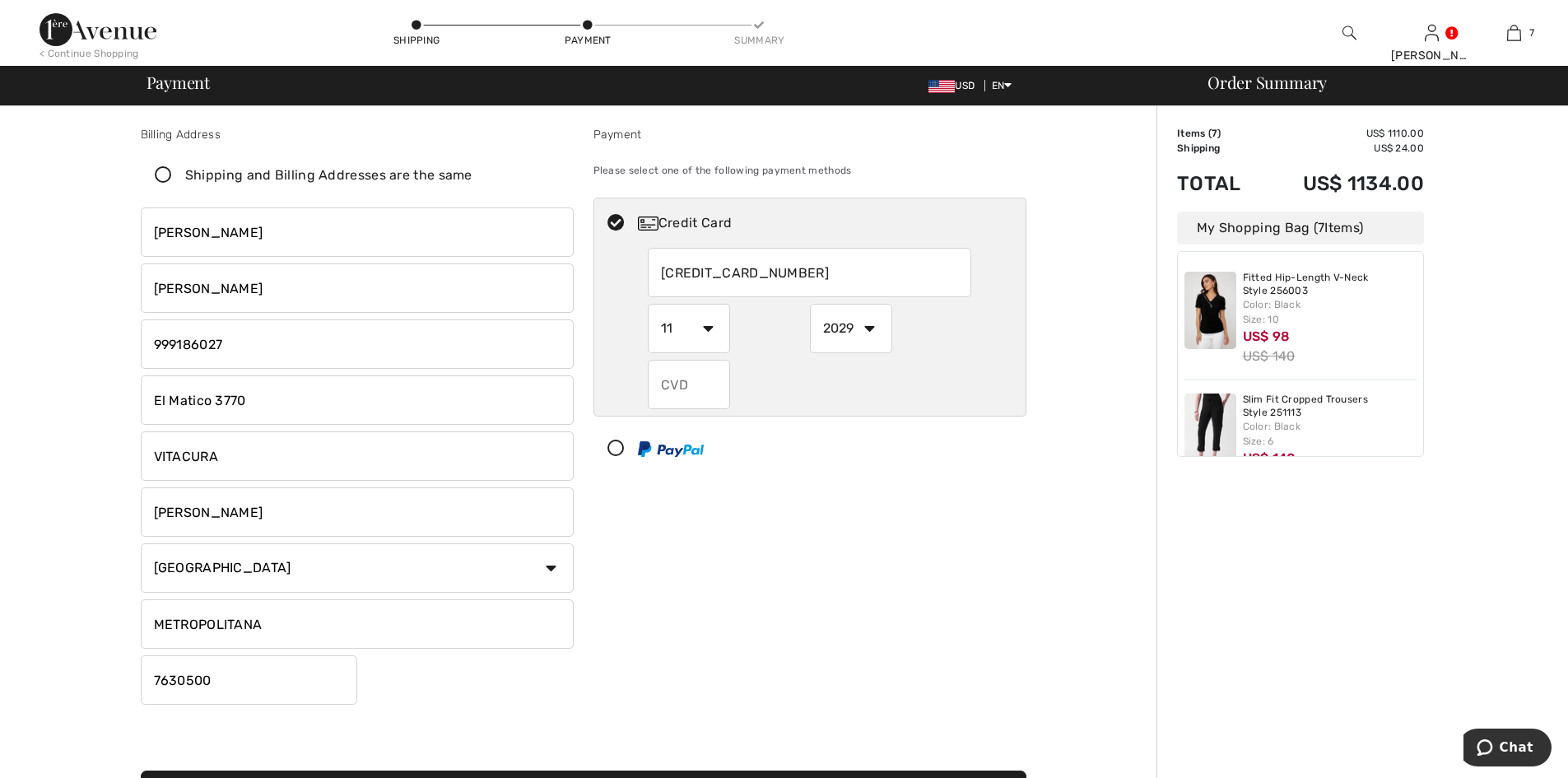
click at [810, 304] on select "2025 2026 2027 2028 2029 2030 2031 2032 2033 2034 2035" at bounding box center [850, 328] width 82 height 49
click at [679, 382] on input "text" at bounding box center [688, 384] width 82 height 49
radio input "true"
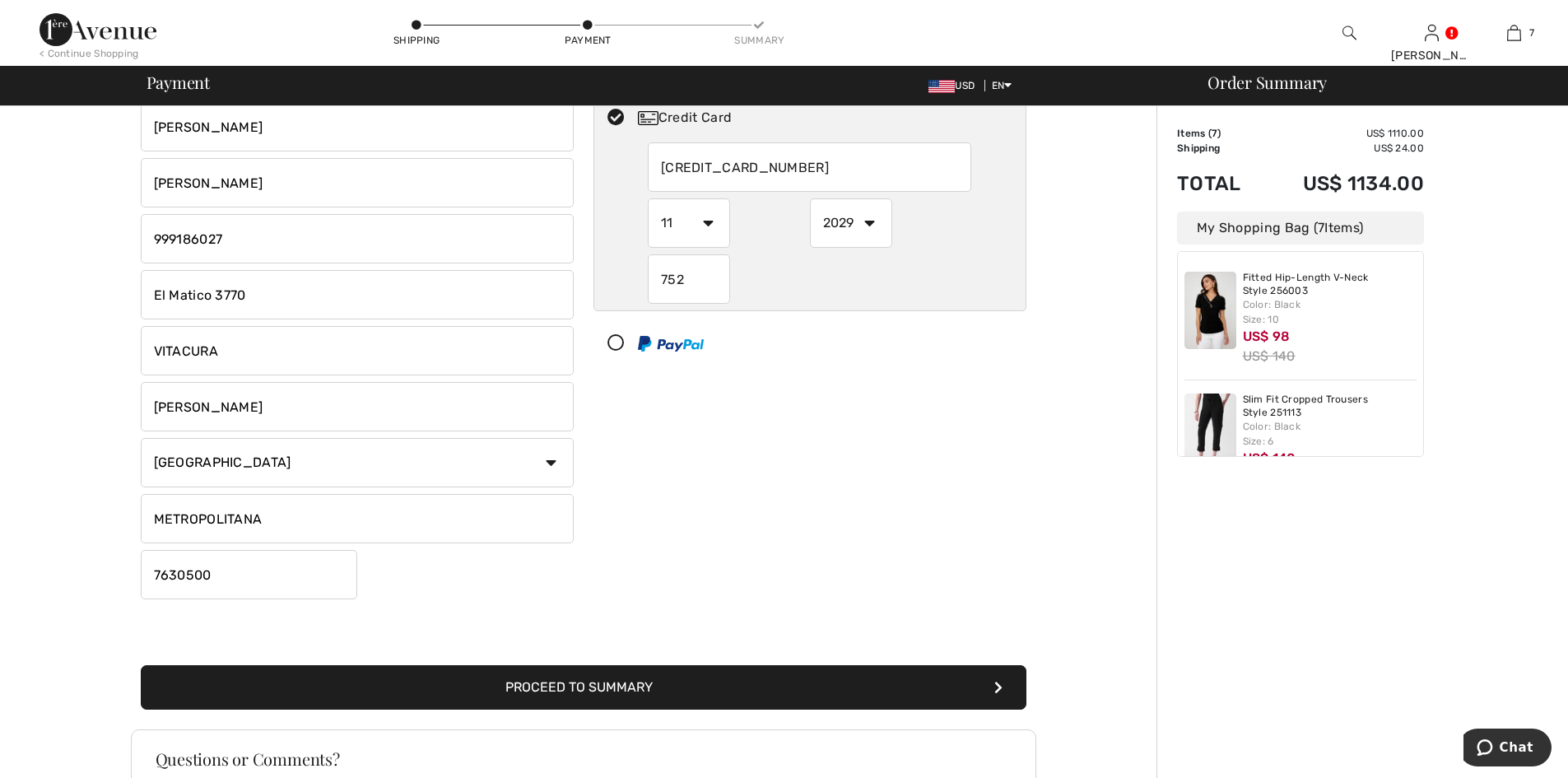
scroll to position [247, 0]
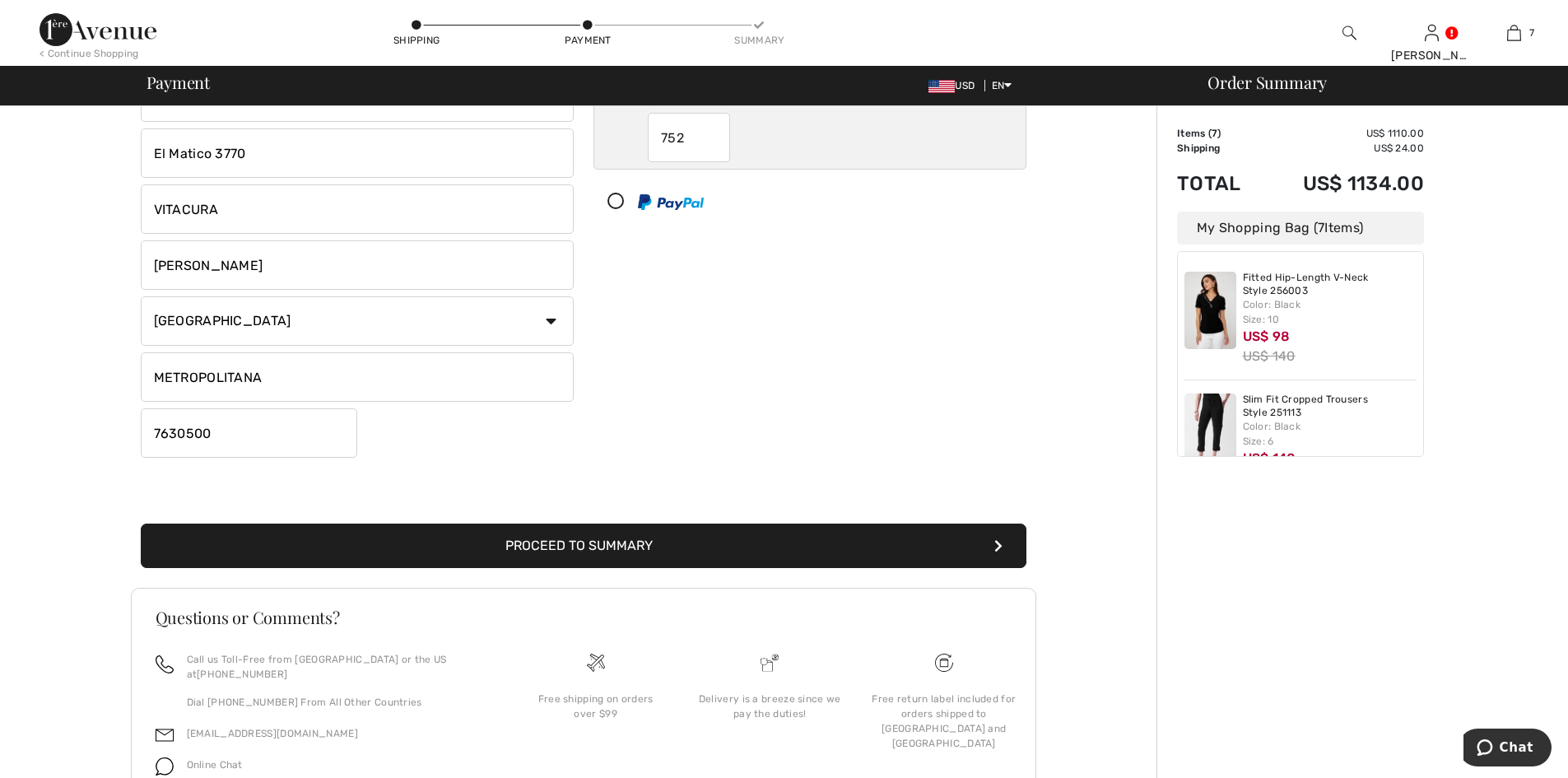
type input "752"
click at [739, 559] on button "Proceed to Summary" at bounding box center [583, 546] width 885 height 45
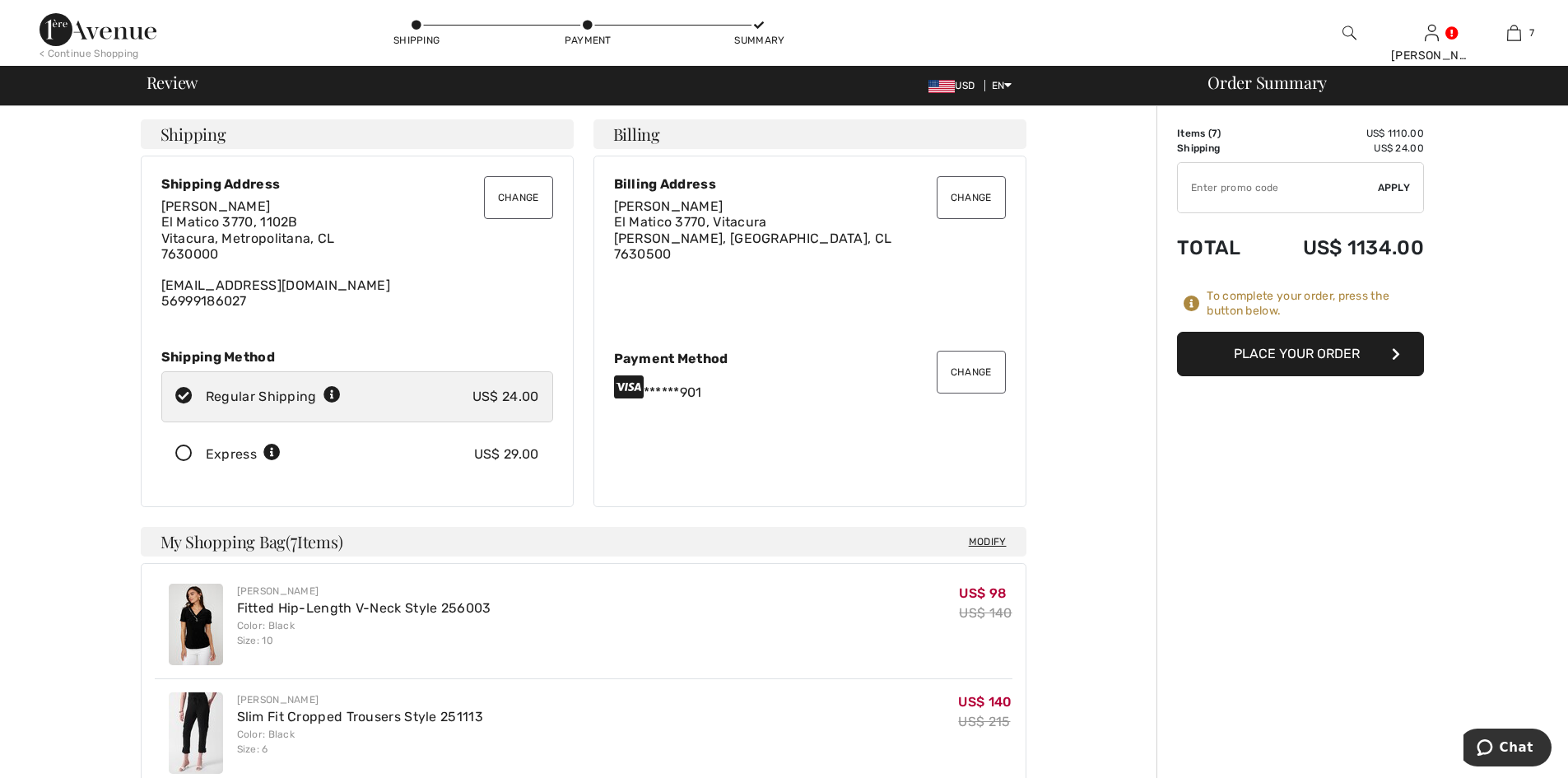
click at [436, 464] on div "Express US$ 29.00" at bounding box center [357, 454] width 392 height 51
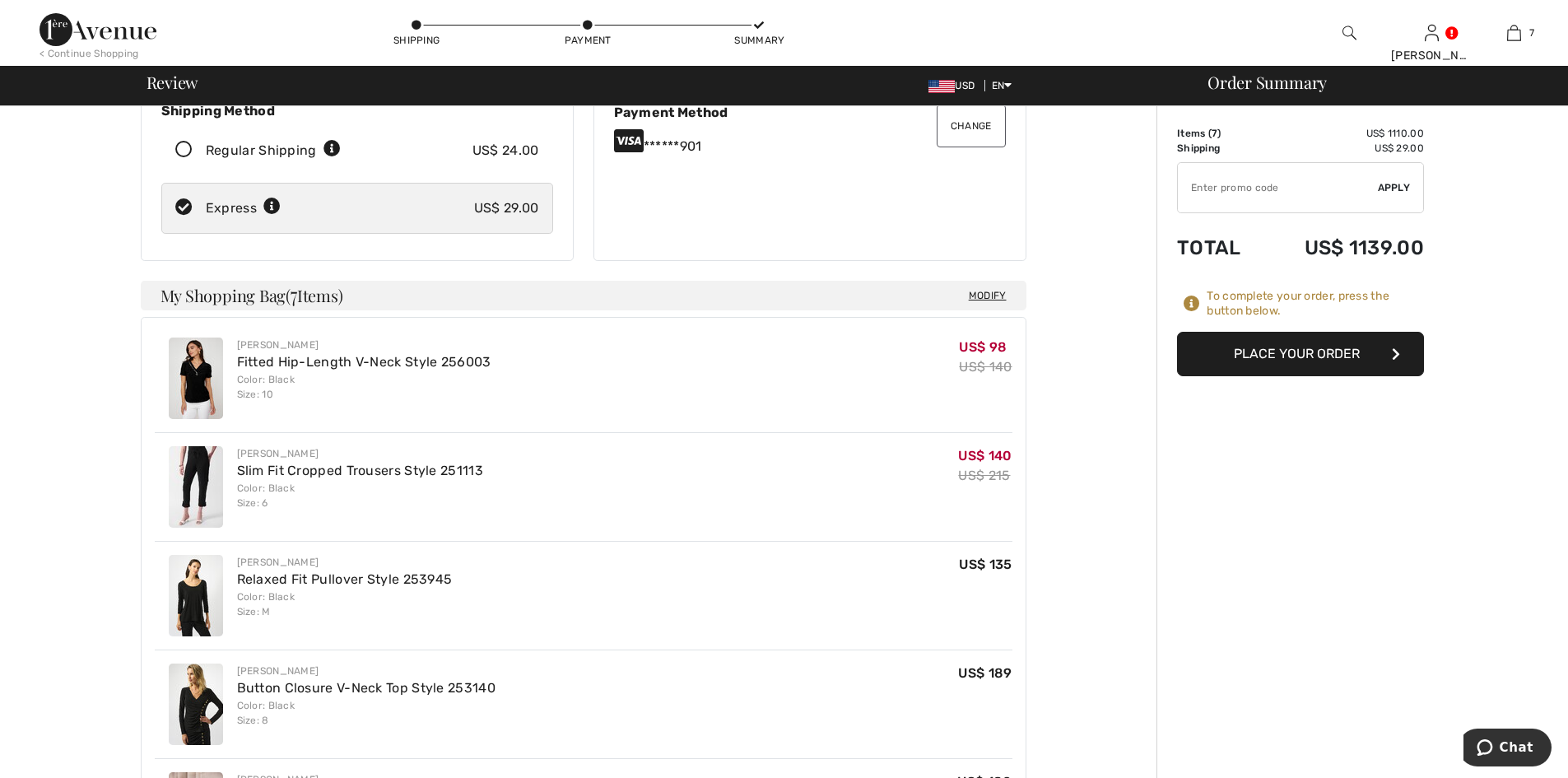
scroll to position [247, 0]
click at [1239, 354] on button "Place Your Order" at bounding box center [1300, 354] width 247 height 45
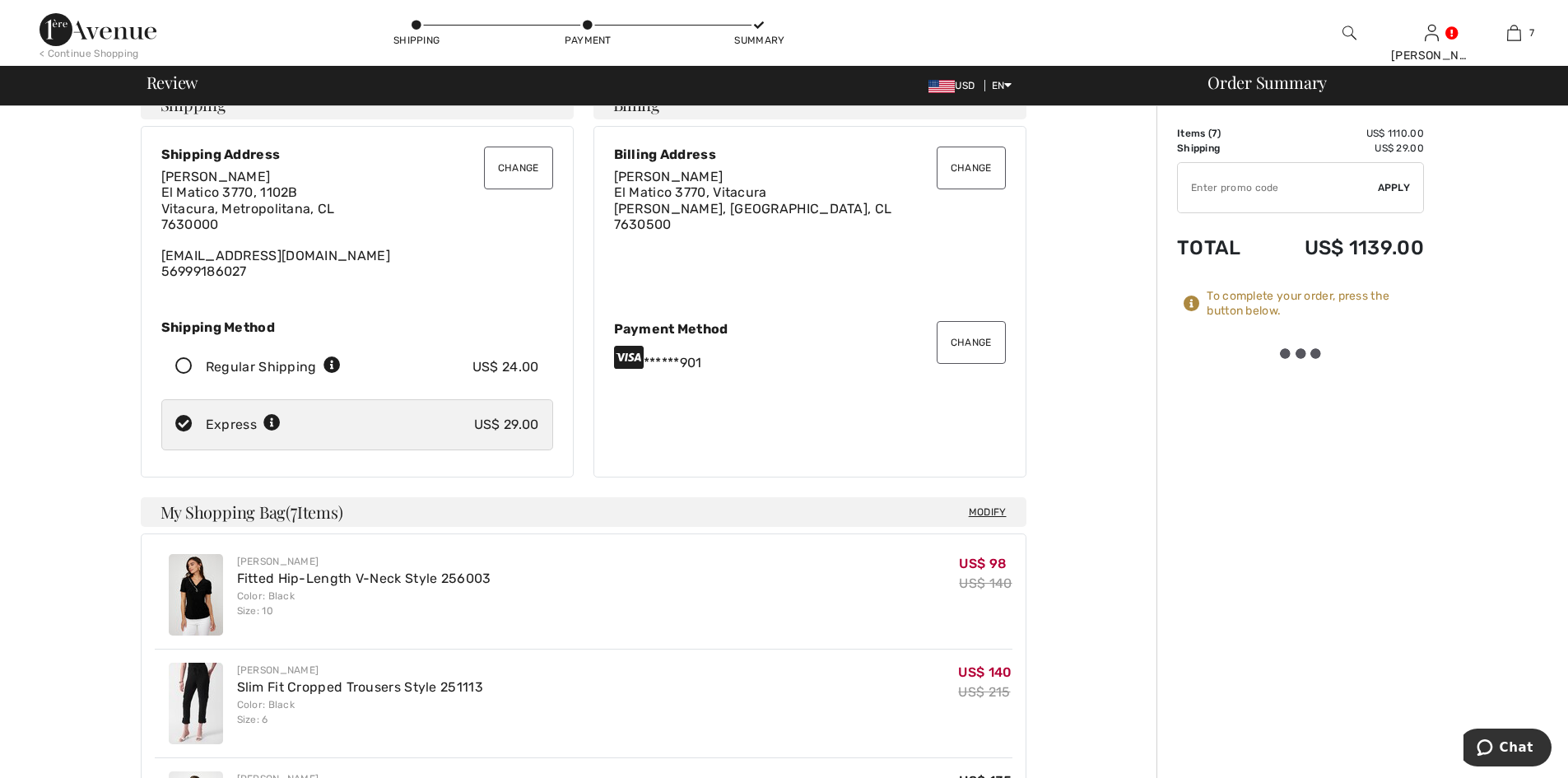
scroll to position [0, 0]
